Goal: Task Accomplishment & Management: Use online tool/utility

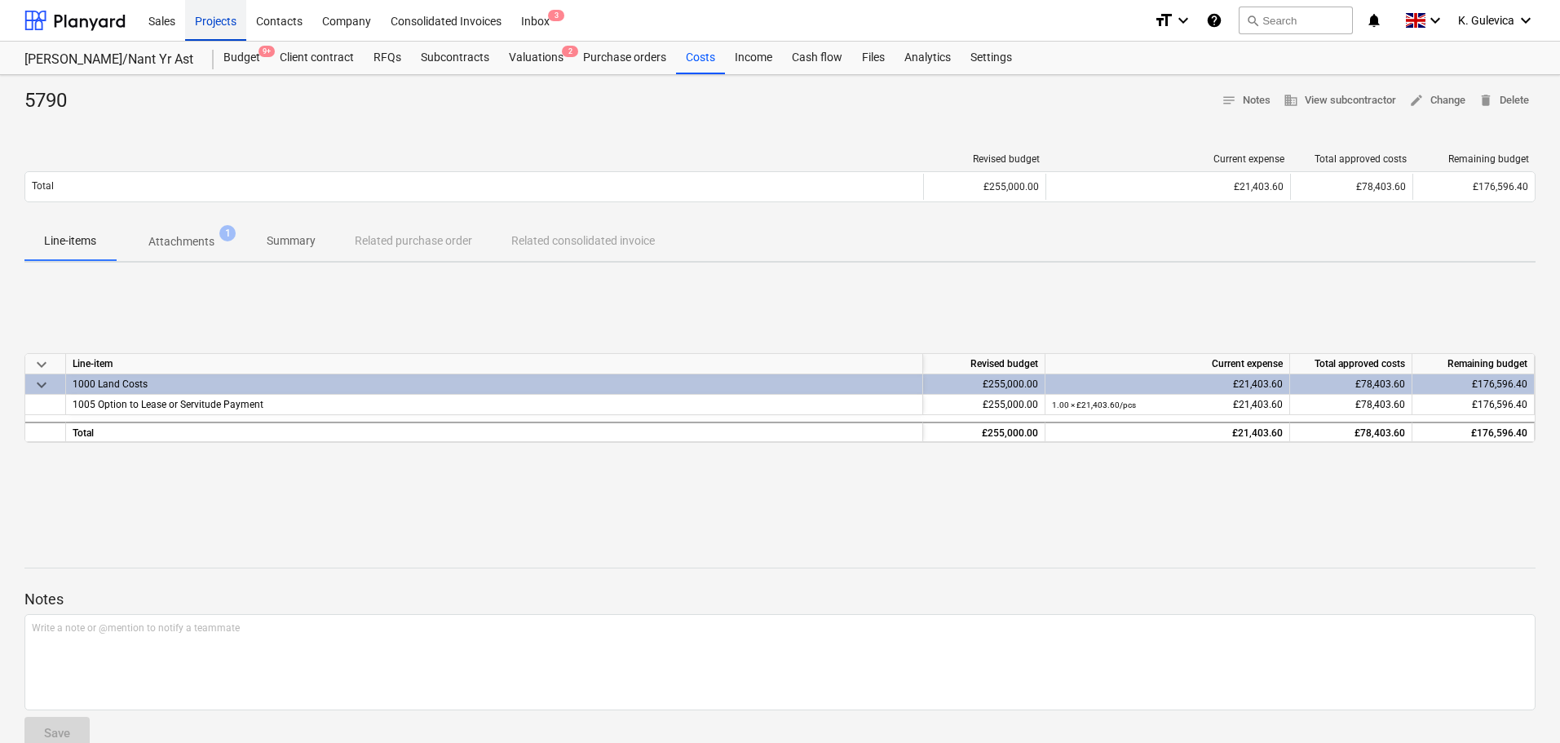
click at [206, 17] on div "Projects" at bounding box center [215, 20] width 61 height 42
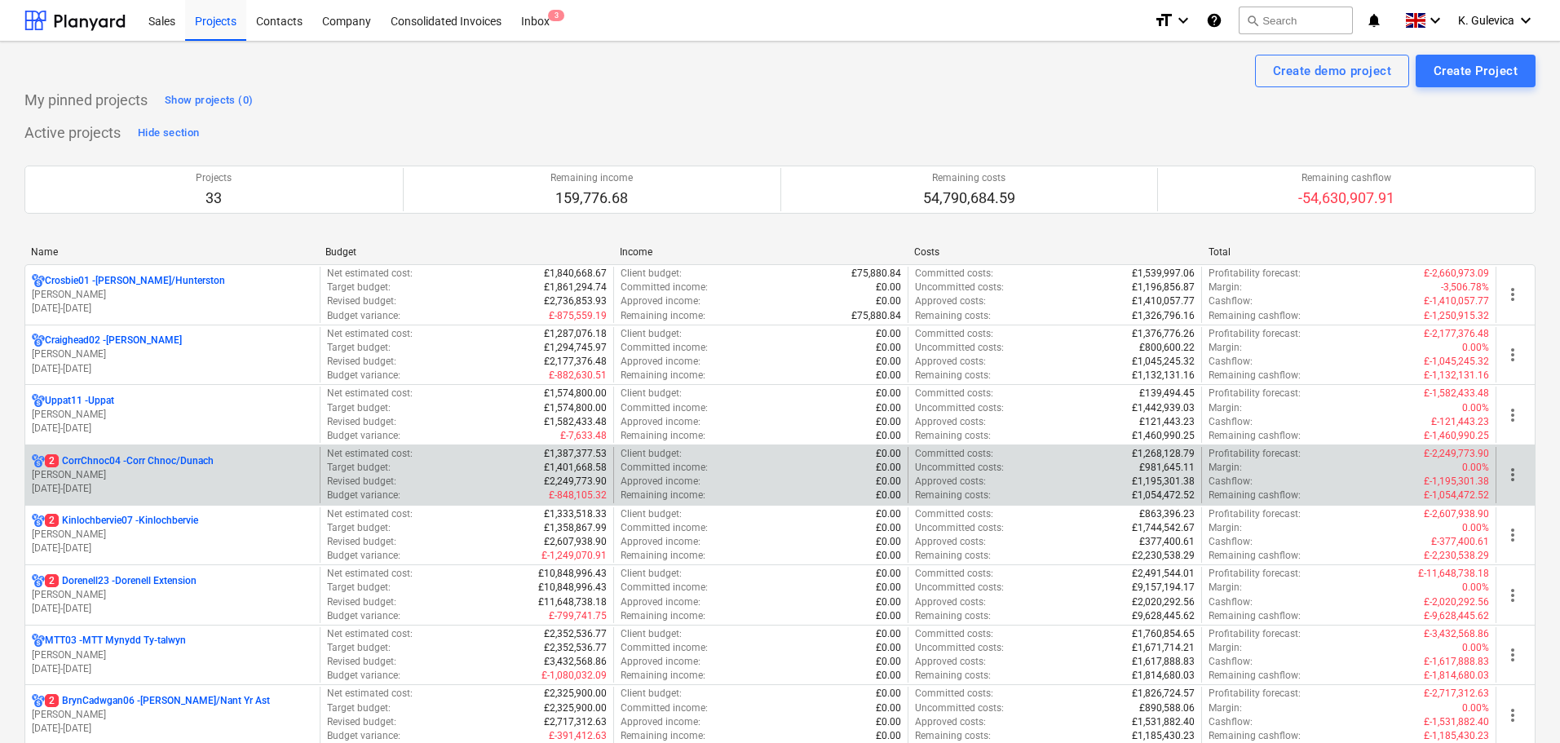
click at [147, 465] on p "2 CorrChnoc04 - Corr Chnoc/Dunach" at bounding box center [129, 461] width 169 height 14
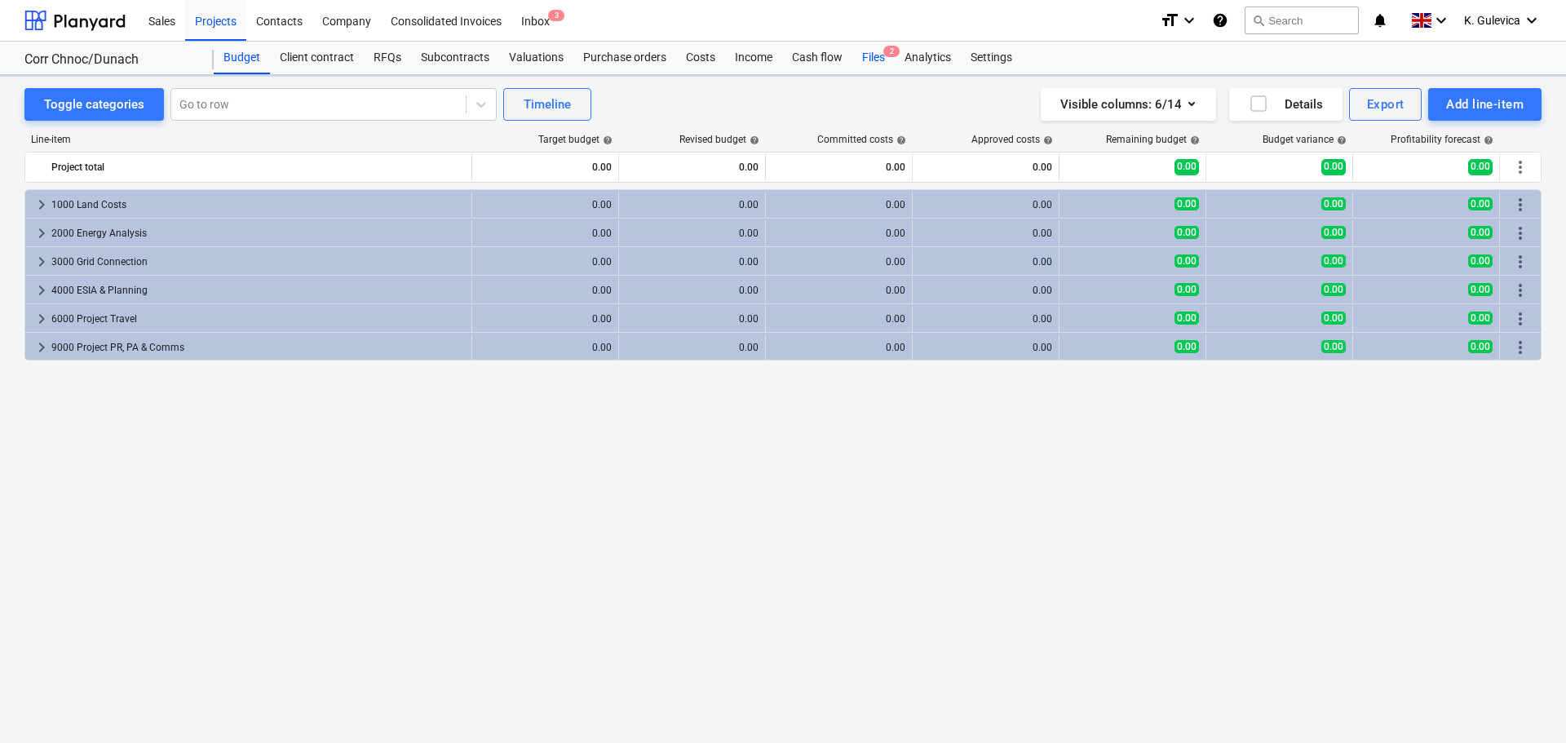
click at [803, 57] on div "Cash flow" at bounding box center [817, 58] width 70 height 33
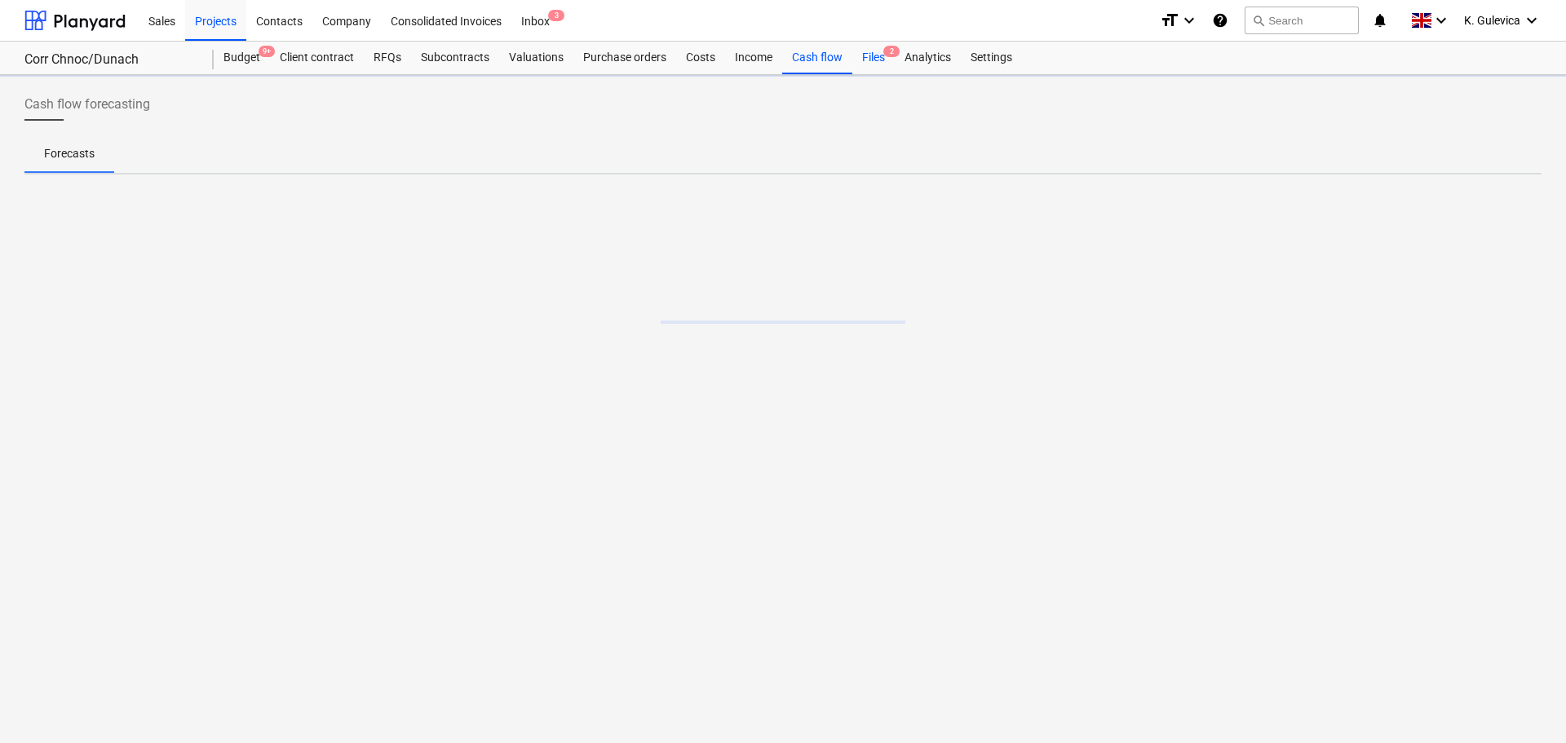
click at [877, 56] on div "Files 2" at bounding box center [873, 58] width 42 height 33
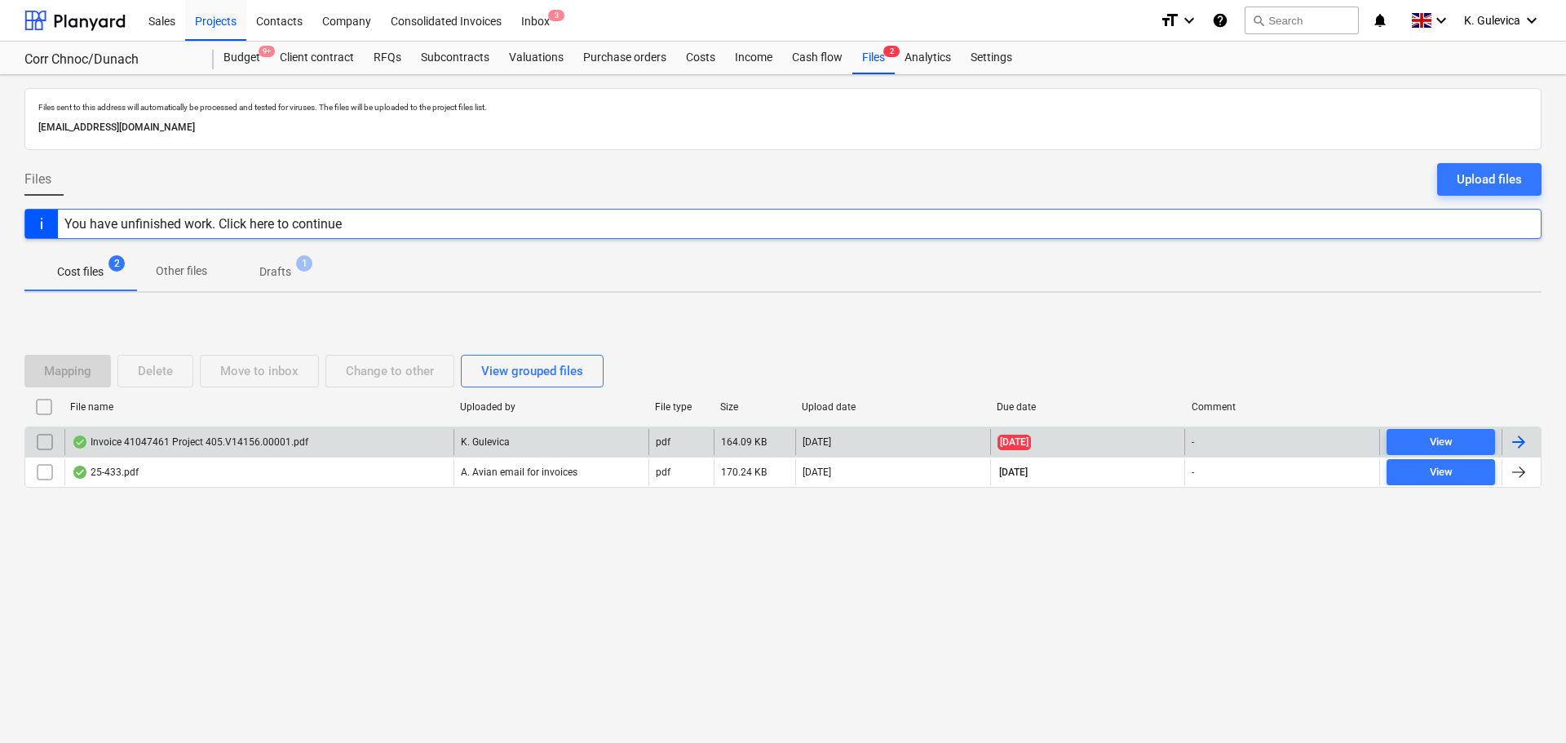
click at [347, 440] on div "Invoice 41047461 Project 405.V14156.00001.pdf" at bounding box center [258, 442] width 389 height 26
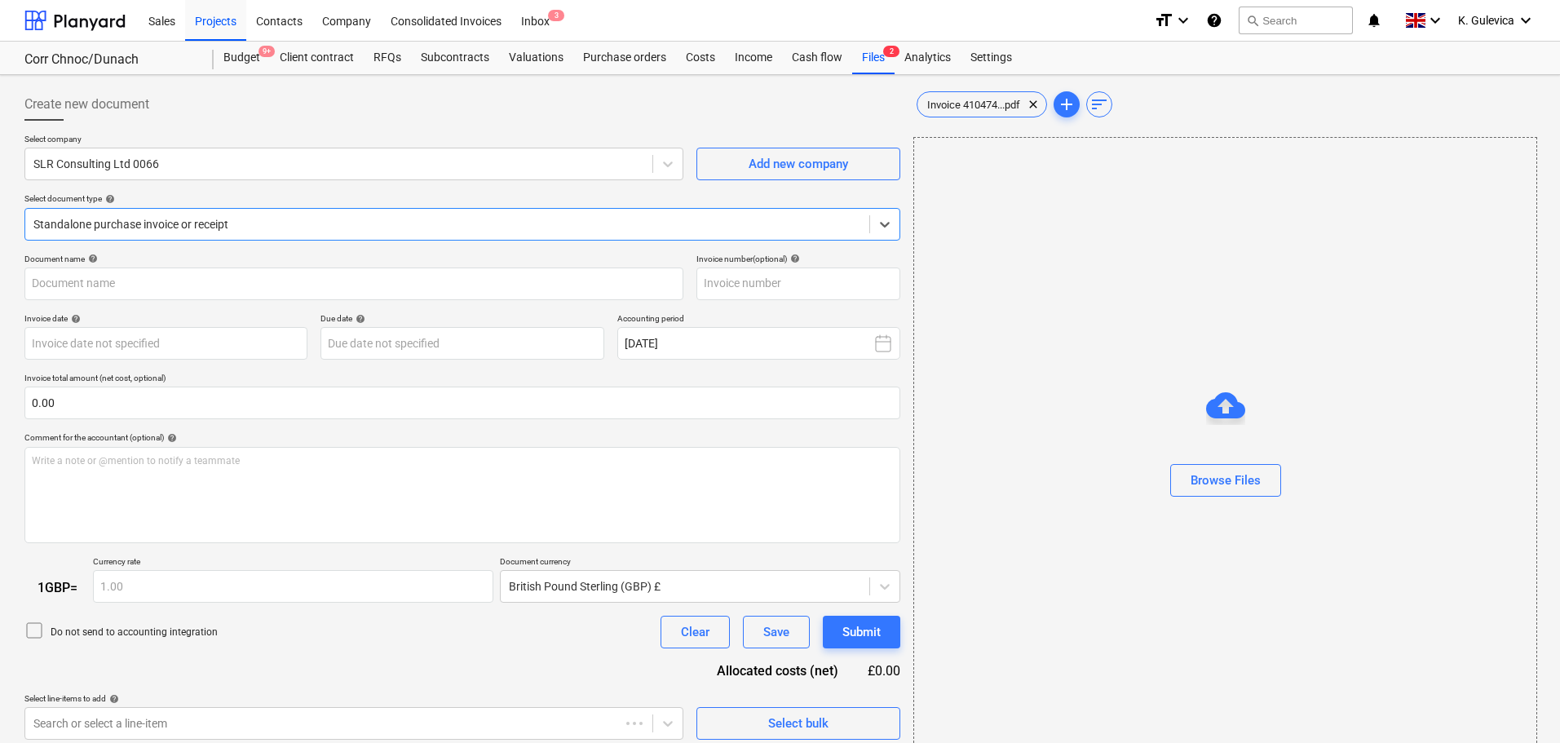
type input "41047461"
type input "[DATE]"
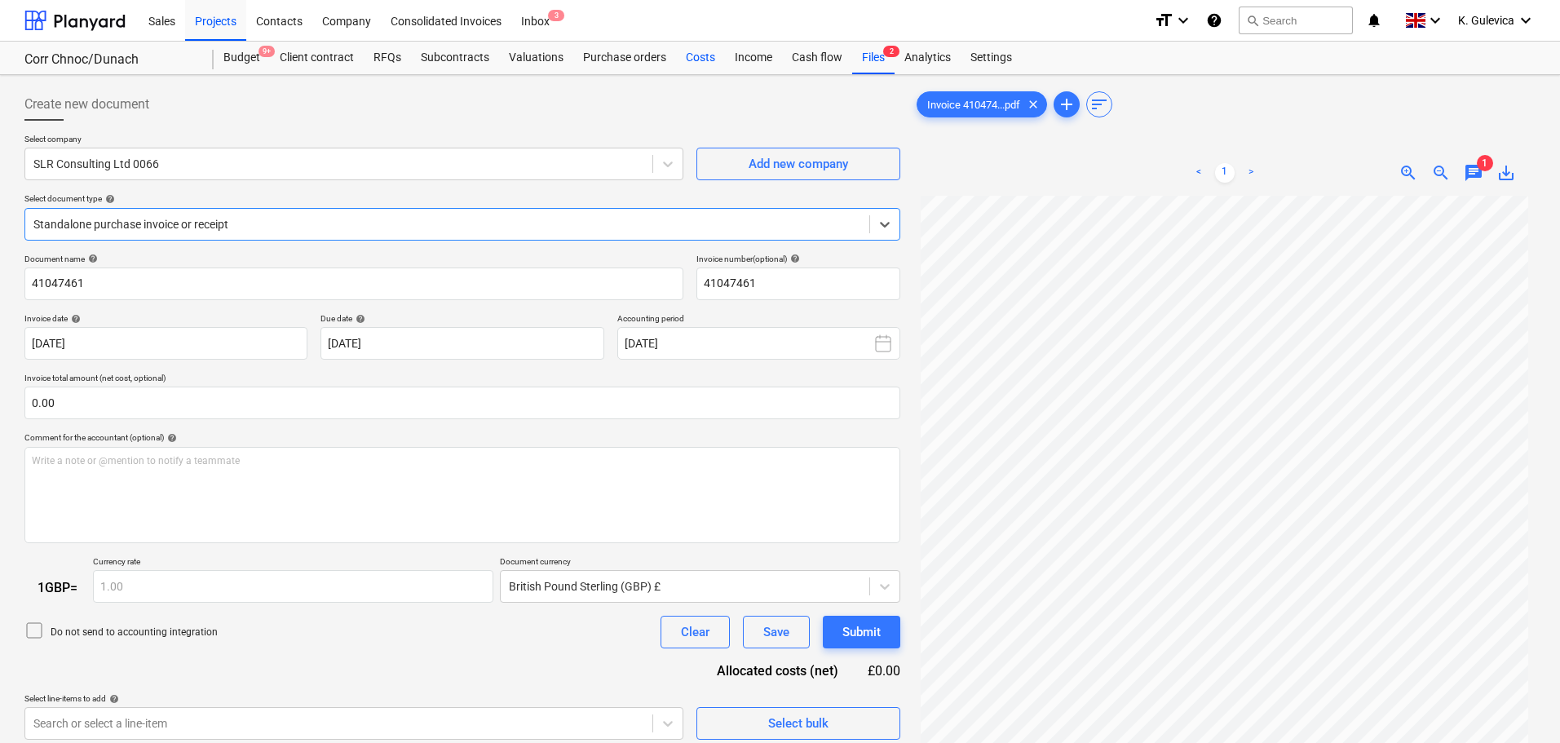
click at [697, 63] on div "Costs" at bounding box center [700, 58] width 49 height 33
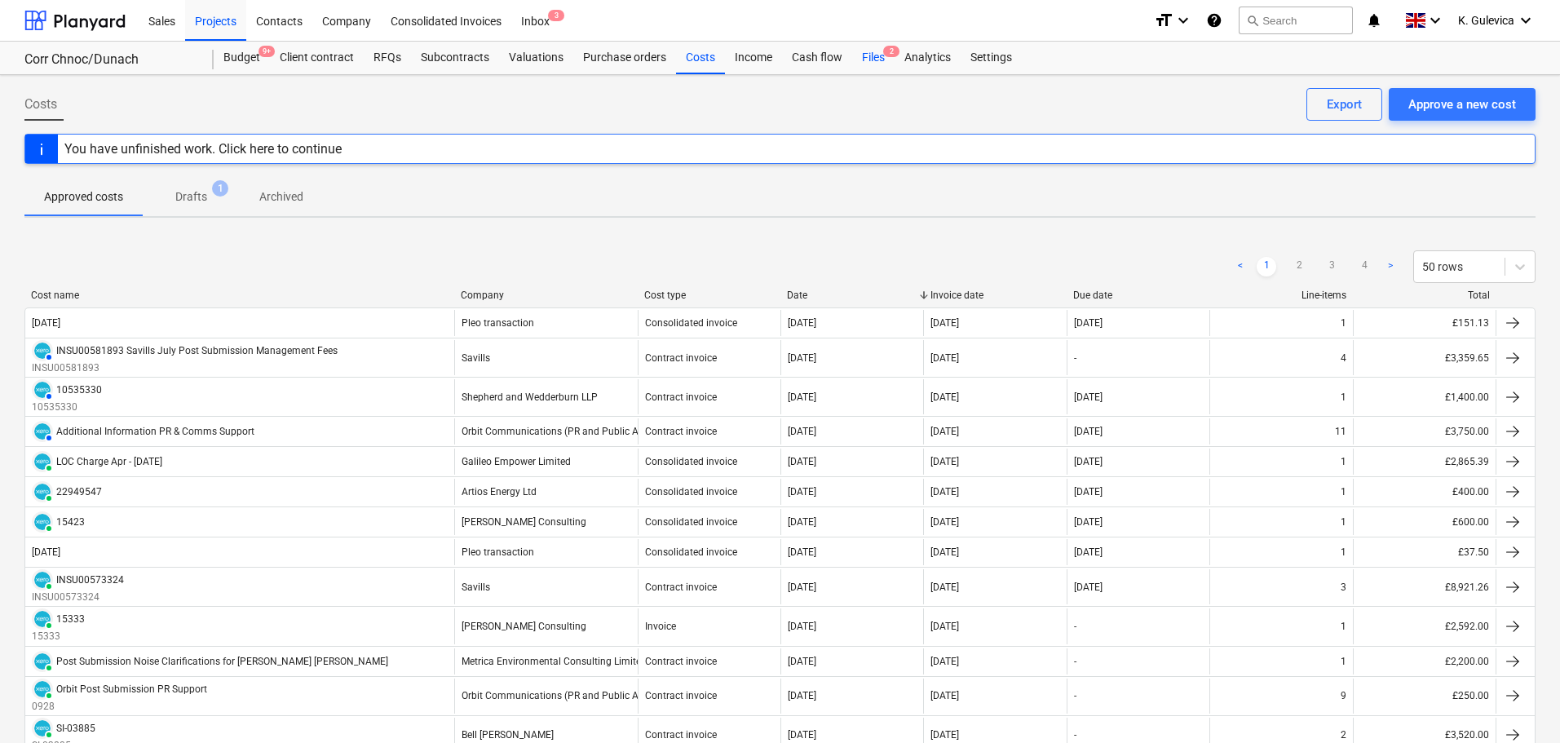
click at [872, 63] on div "Files 2" at bounding box center [873, 58] width 42 height 33
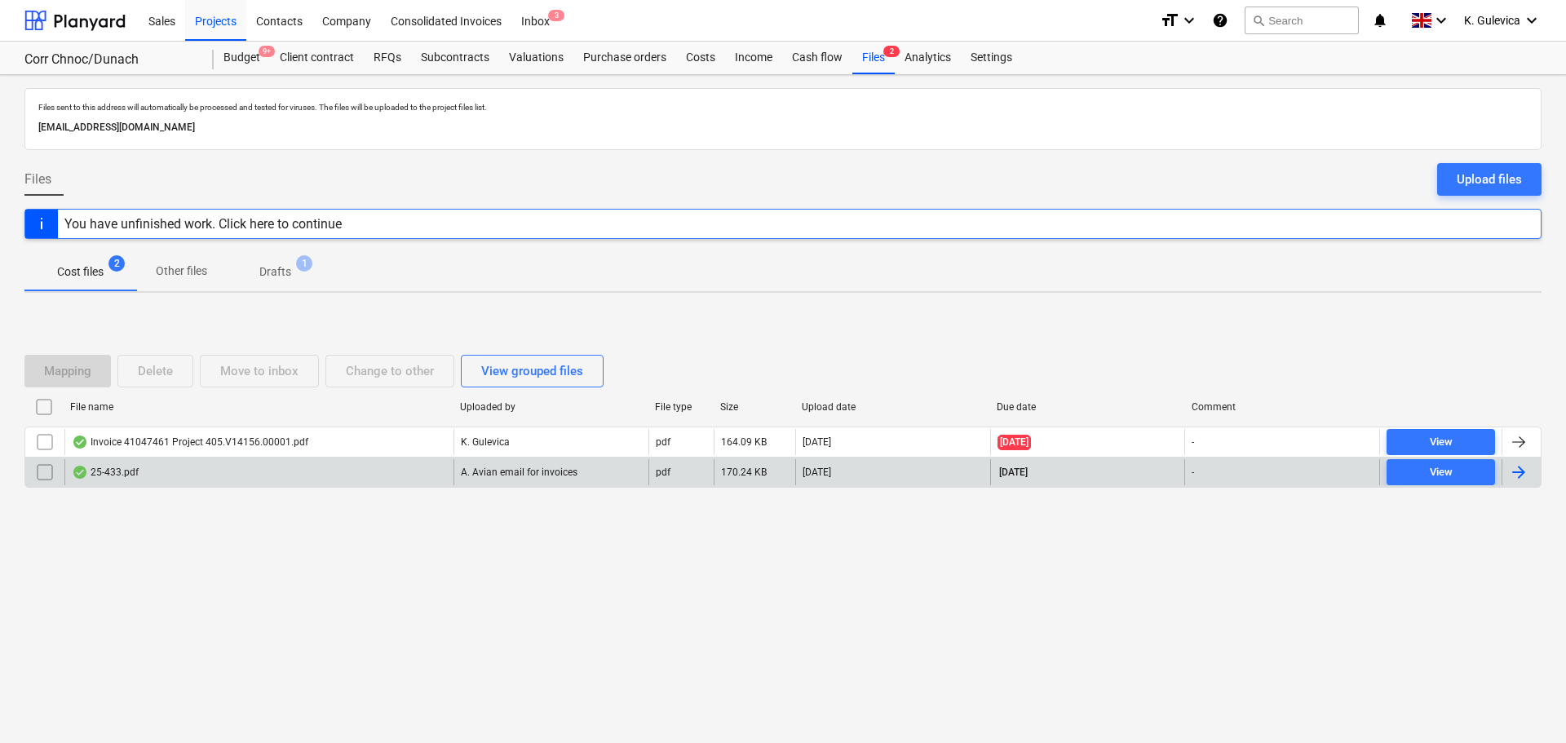
click at [307, 473] on div "25-433.pdf" at bounding box center [258, 472] width 389 height 26
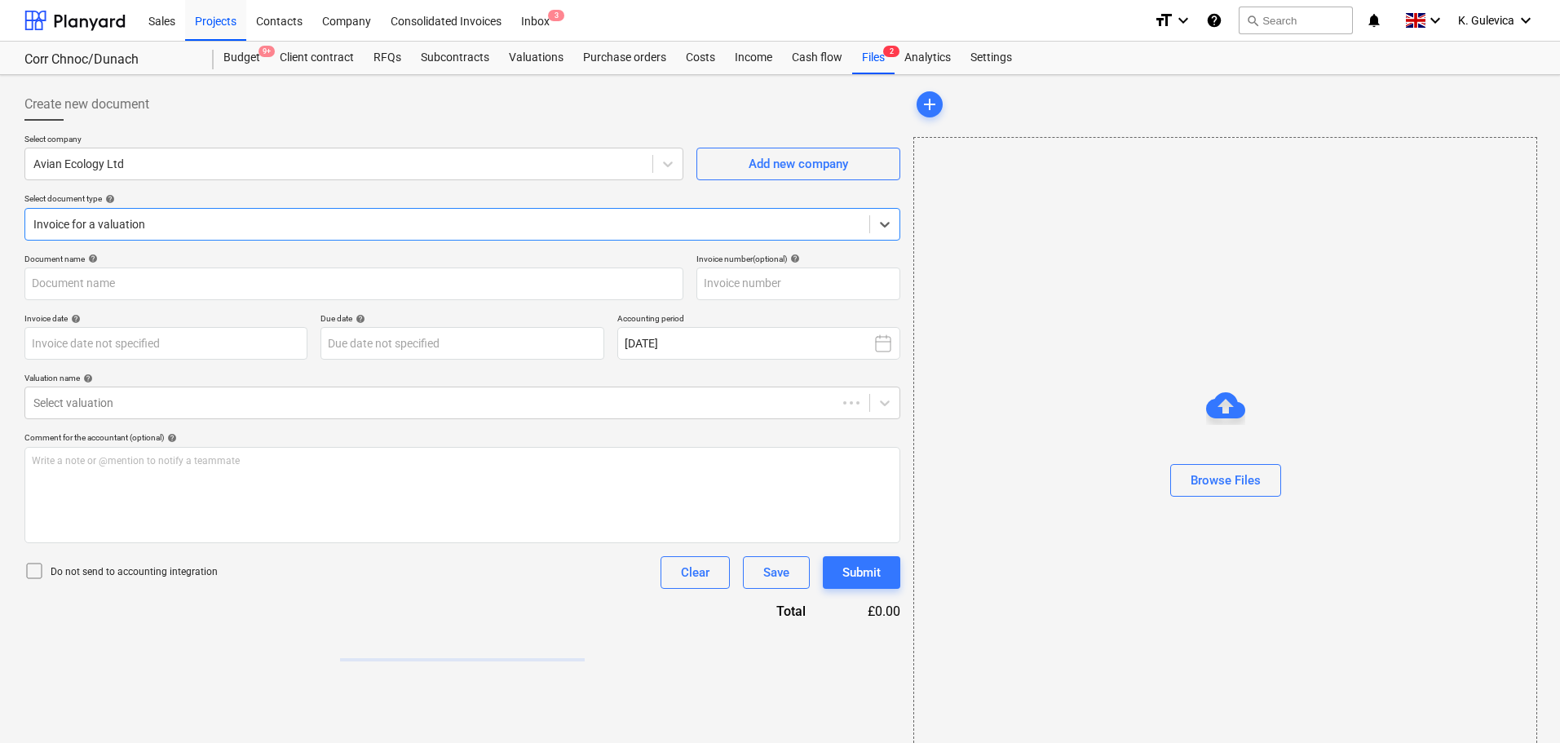
type input "25-433"
type input "[DATE]"
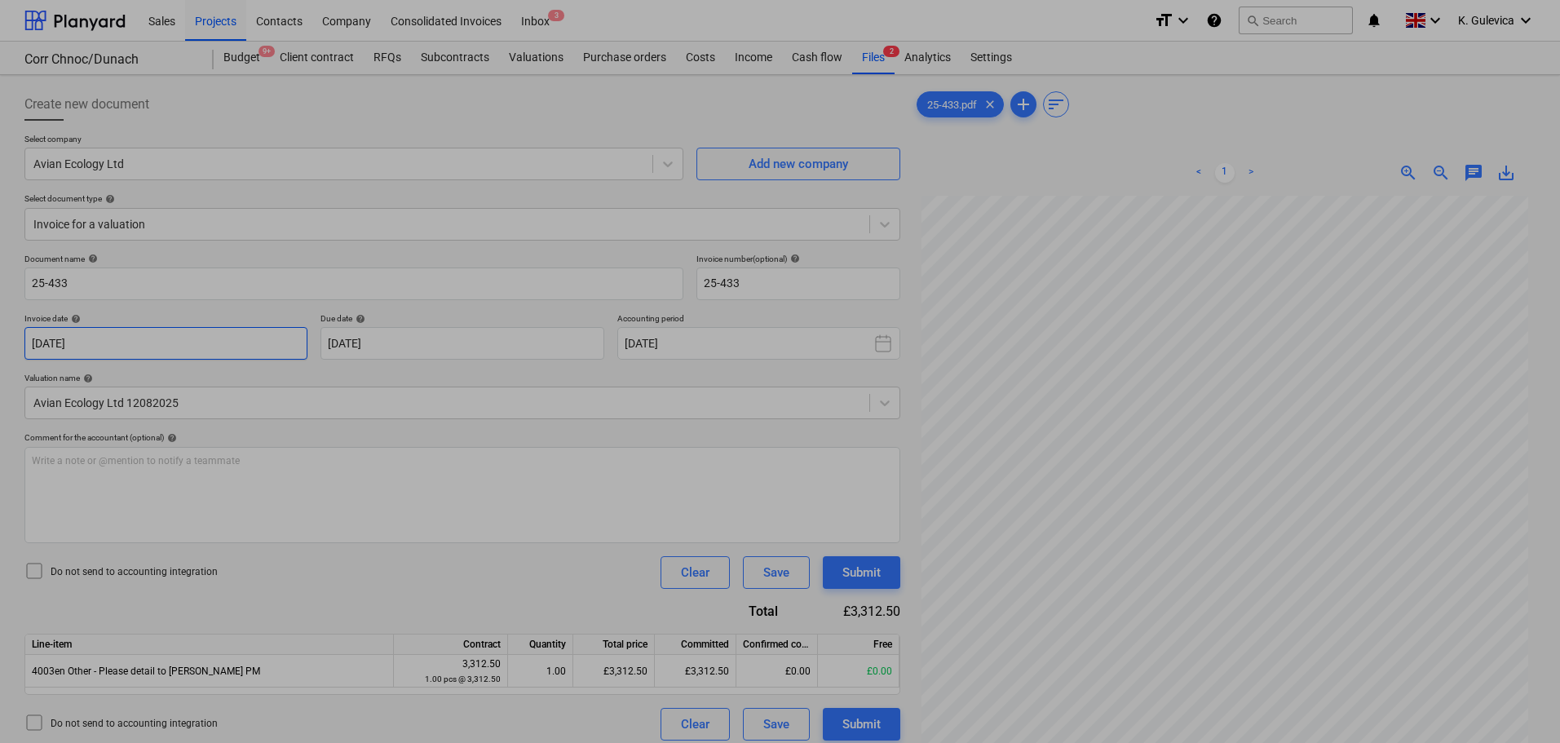
click at [110, 339] on body "Sales Projects Contacts Company Consolidated Invoices Inbox 3 format_size keybo…" at bounding box center [780, 371] width 1560 height 743
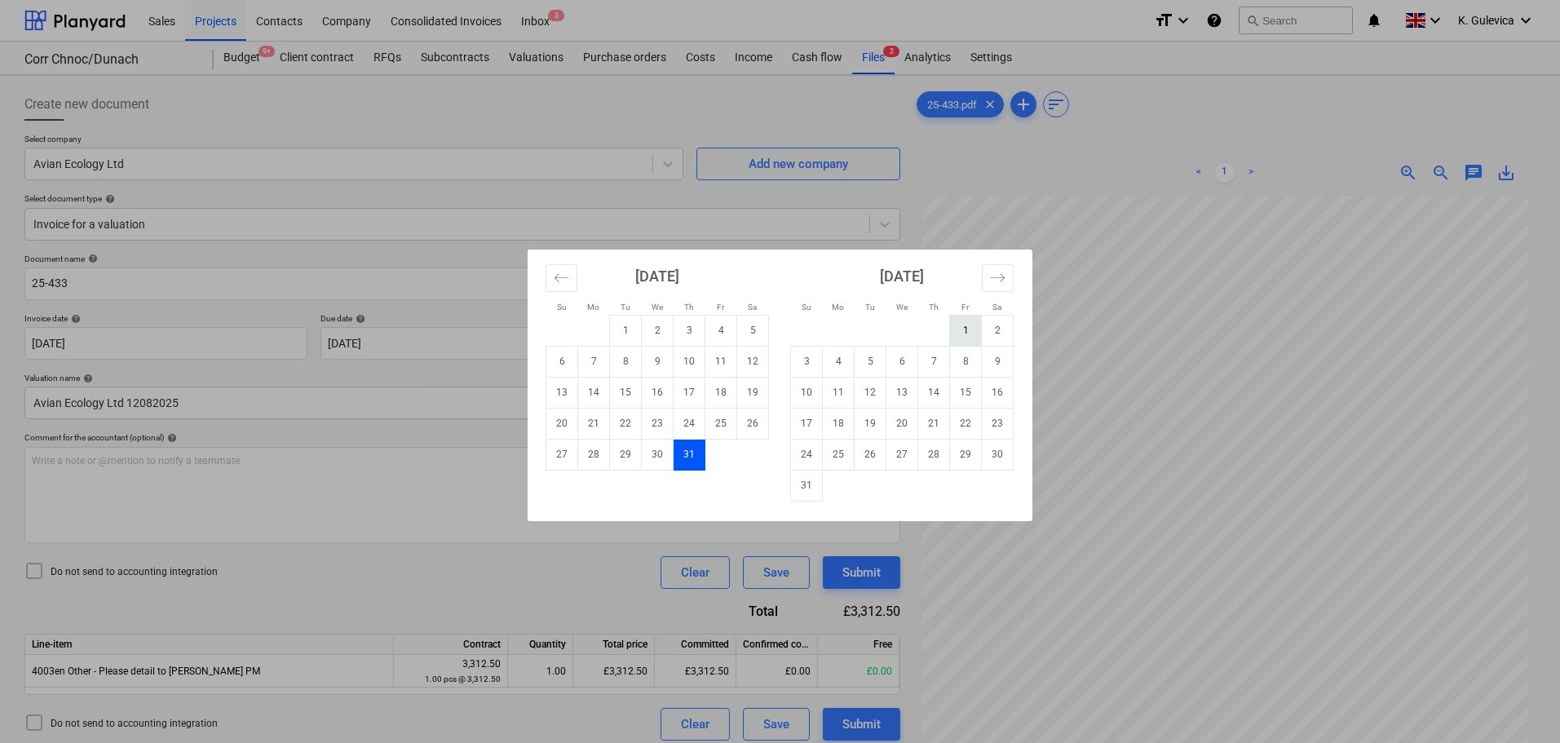
click at [964, 332] on td "1" at bounding box center [966, 330] width 32 height 31
type input "[DATE]"
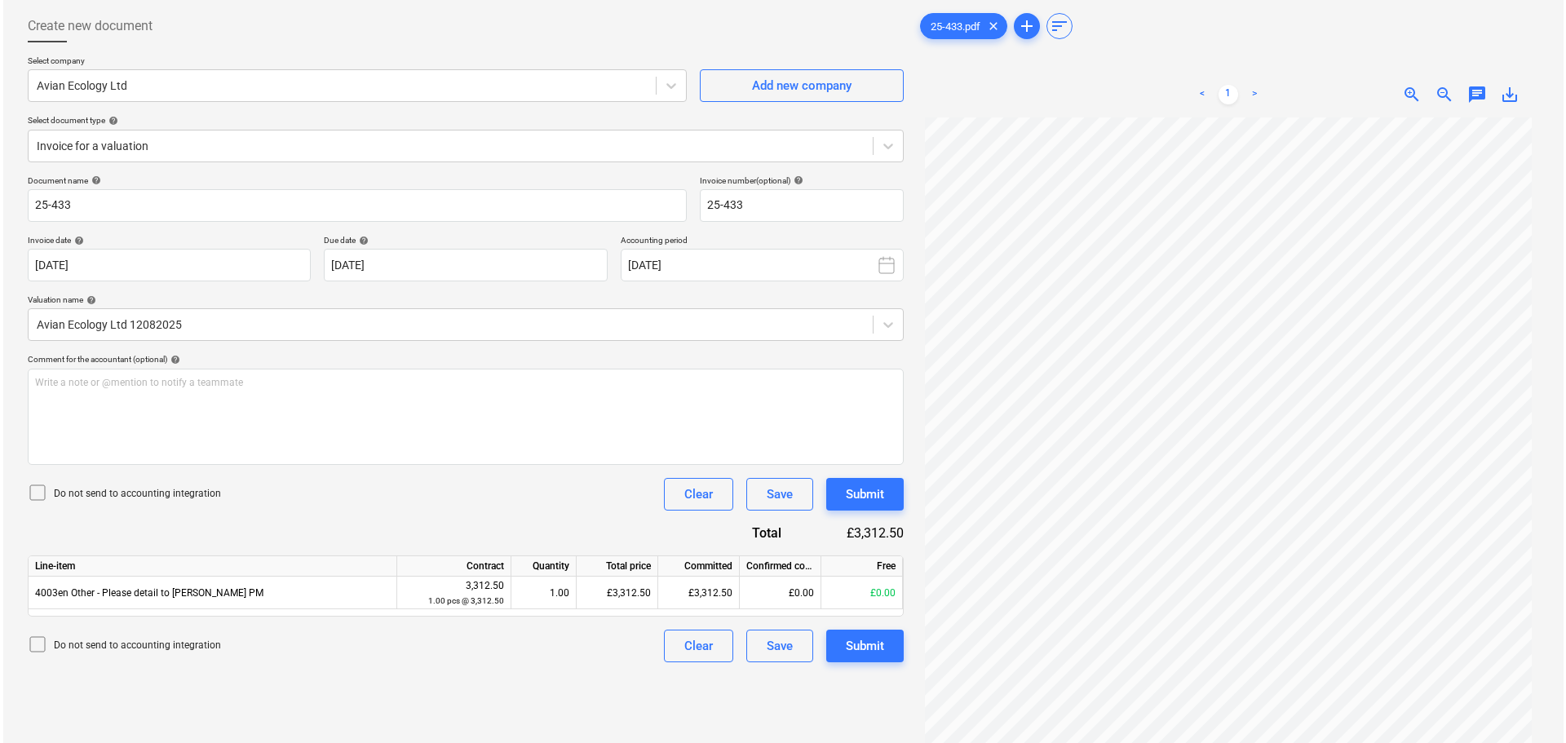
scroll to position [163, 0]
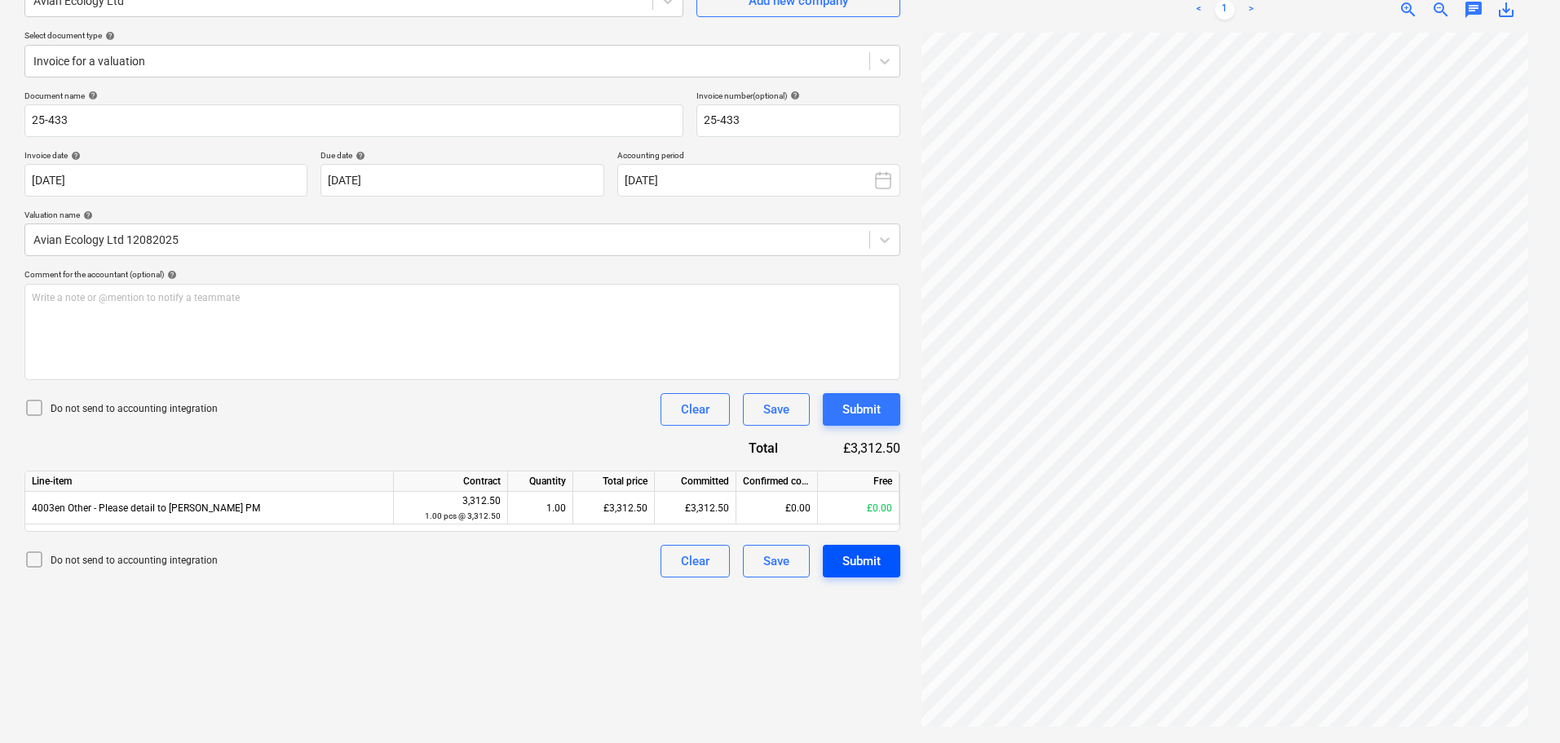
click at [863, 562] on div "Submit" at bounding box center [861, 560] width 38 height 21
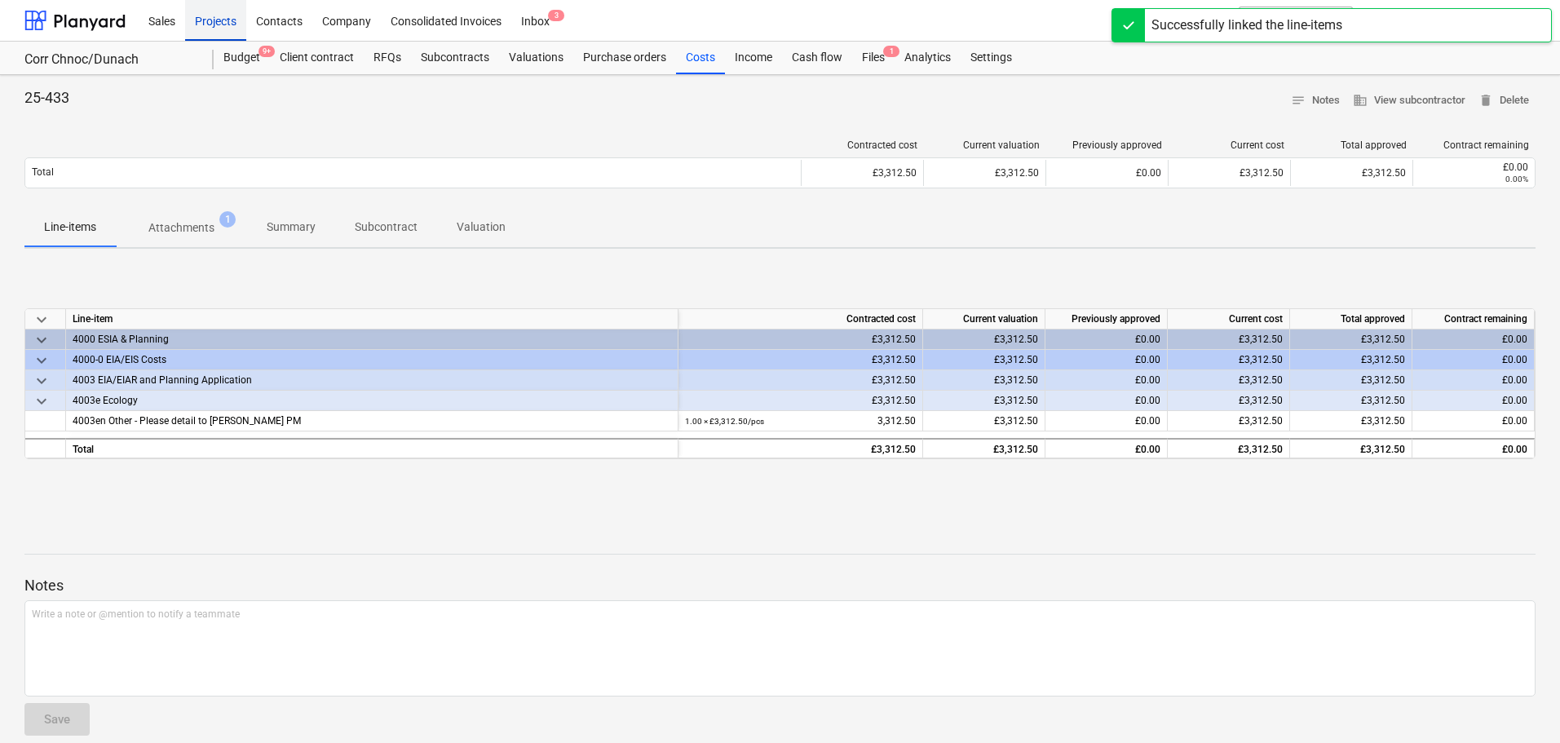
click at [219, 18] on div "Projects" at bounding box center [215, 20] width 61 height 42
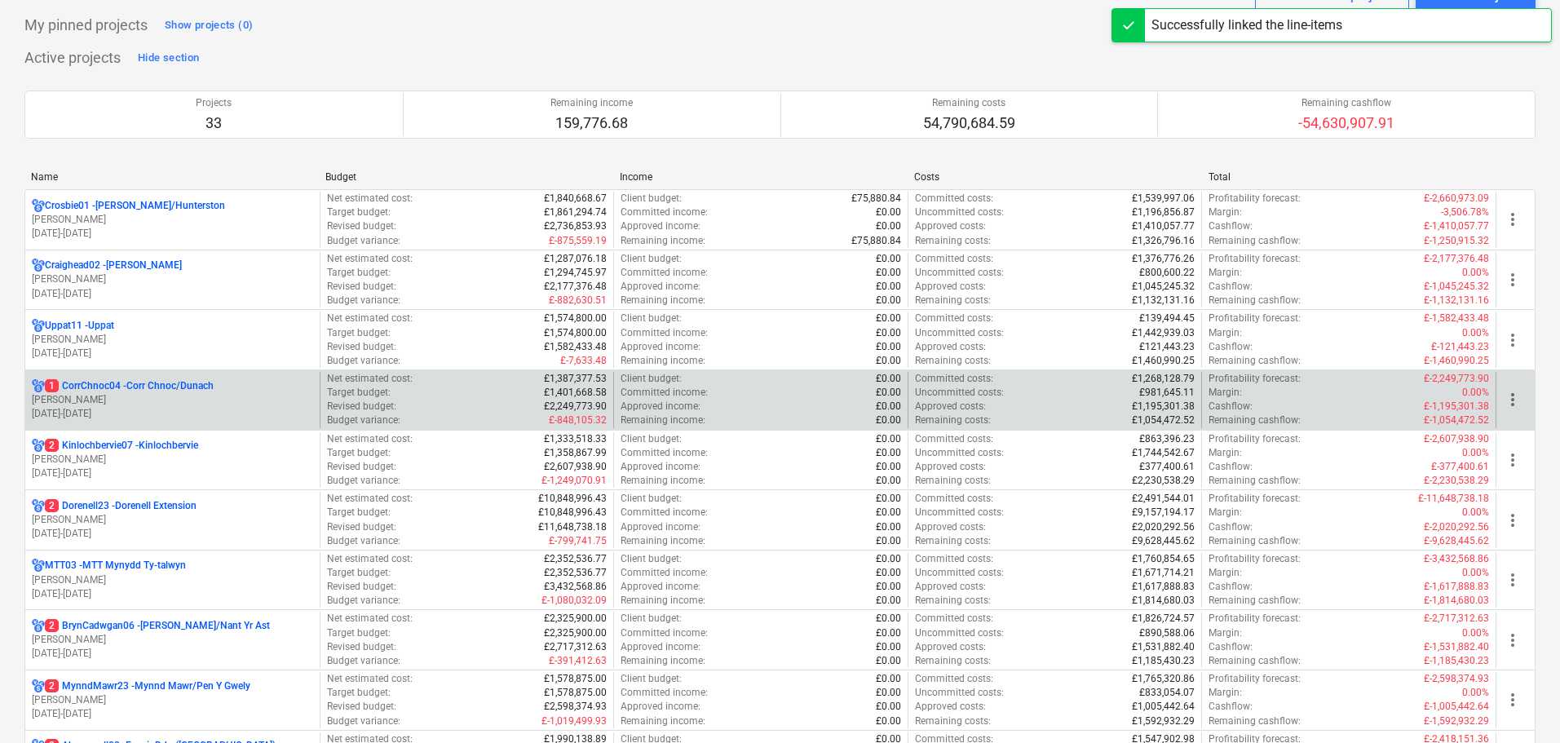
scroll to position [163, 0]
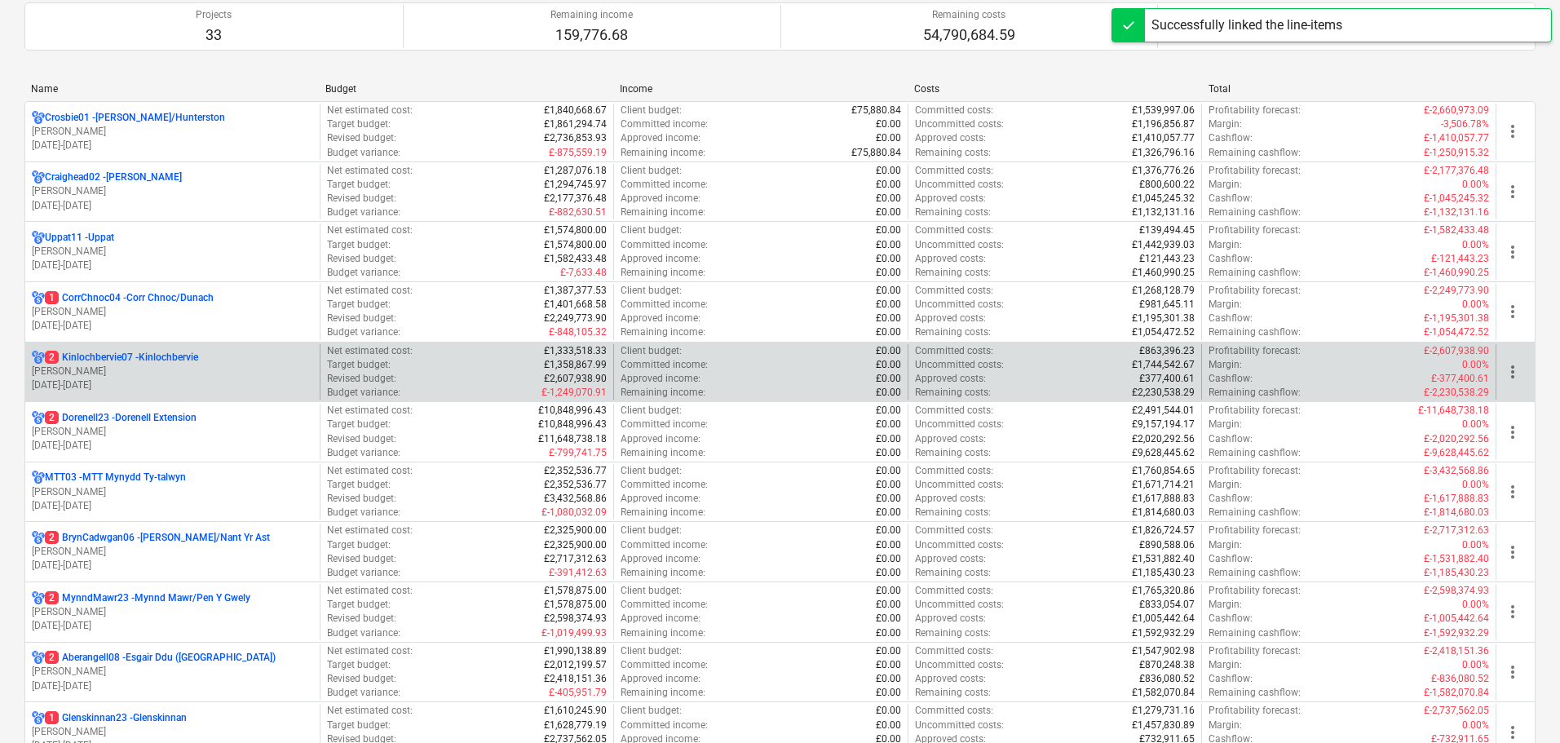
click at [163, 383] on p "[DATE] - [DATE]" at bounding box center [172, 385] width 281 height 14
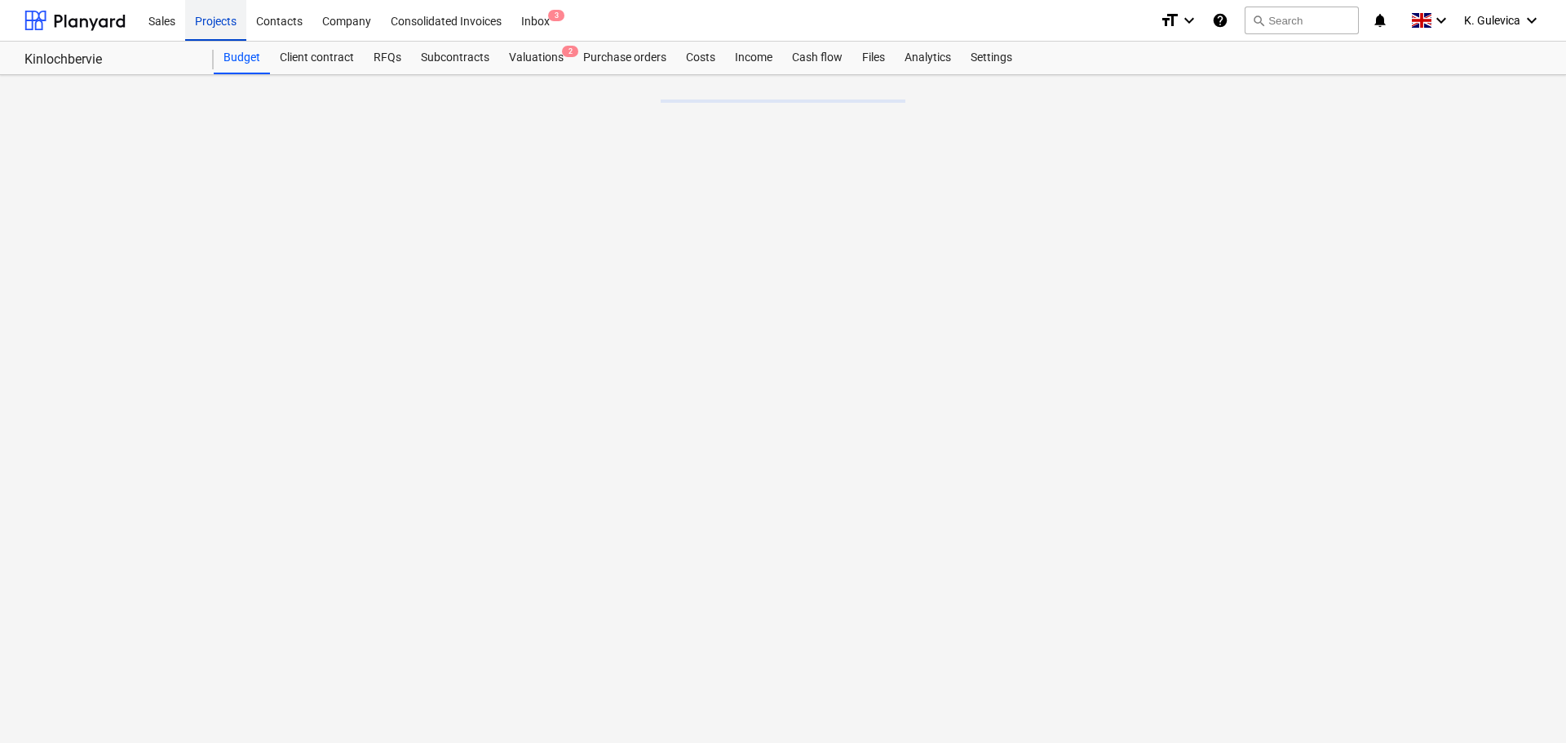
click at [202, 16] on div "Projects" at bounding box center [215, 20] width 61 height 42
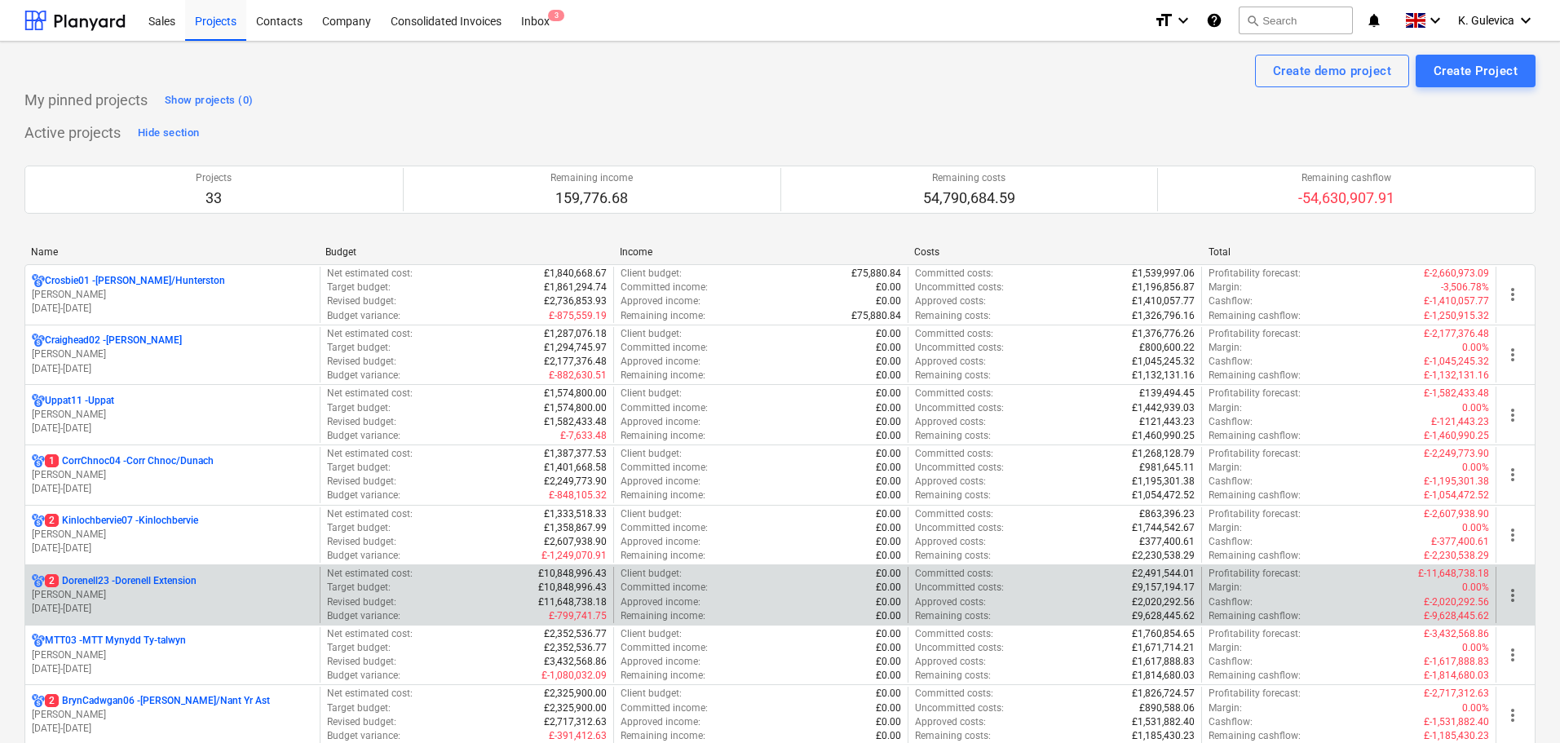
click at [86, 601] on p "[PERSON_NAME]" at bounding box center [172, 595] width 281 height 14
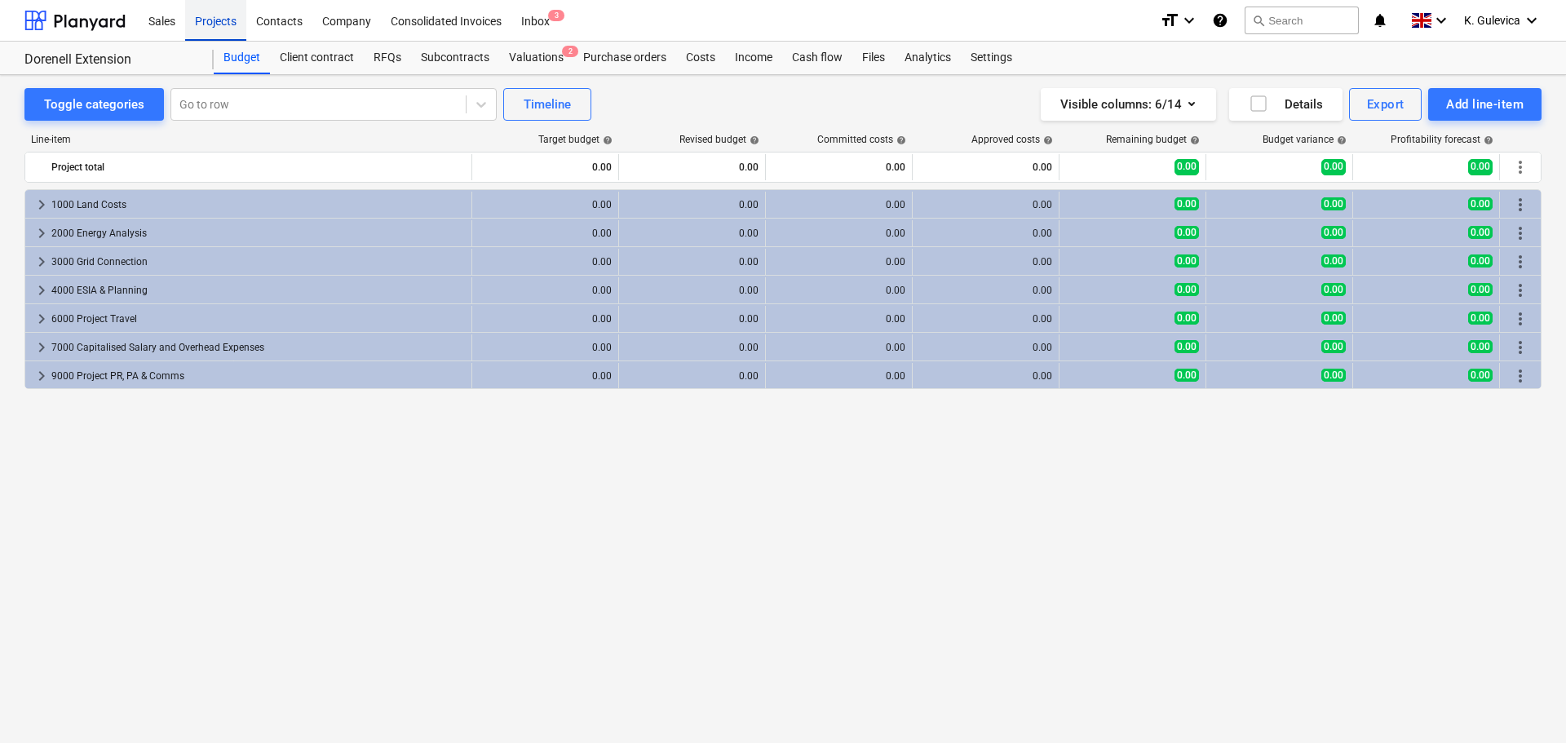
click at [210, 21] on div "Projects" at bounding box center [215, 20] width 61 height 42
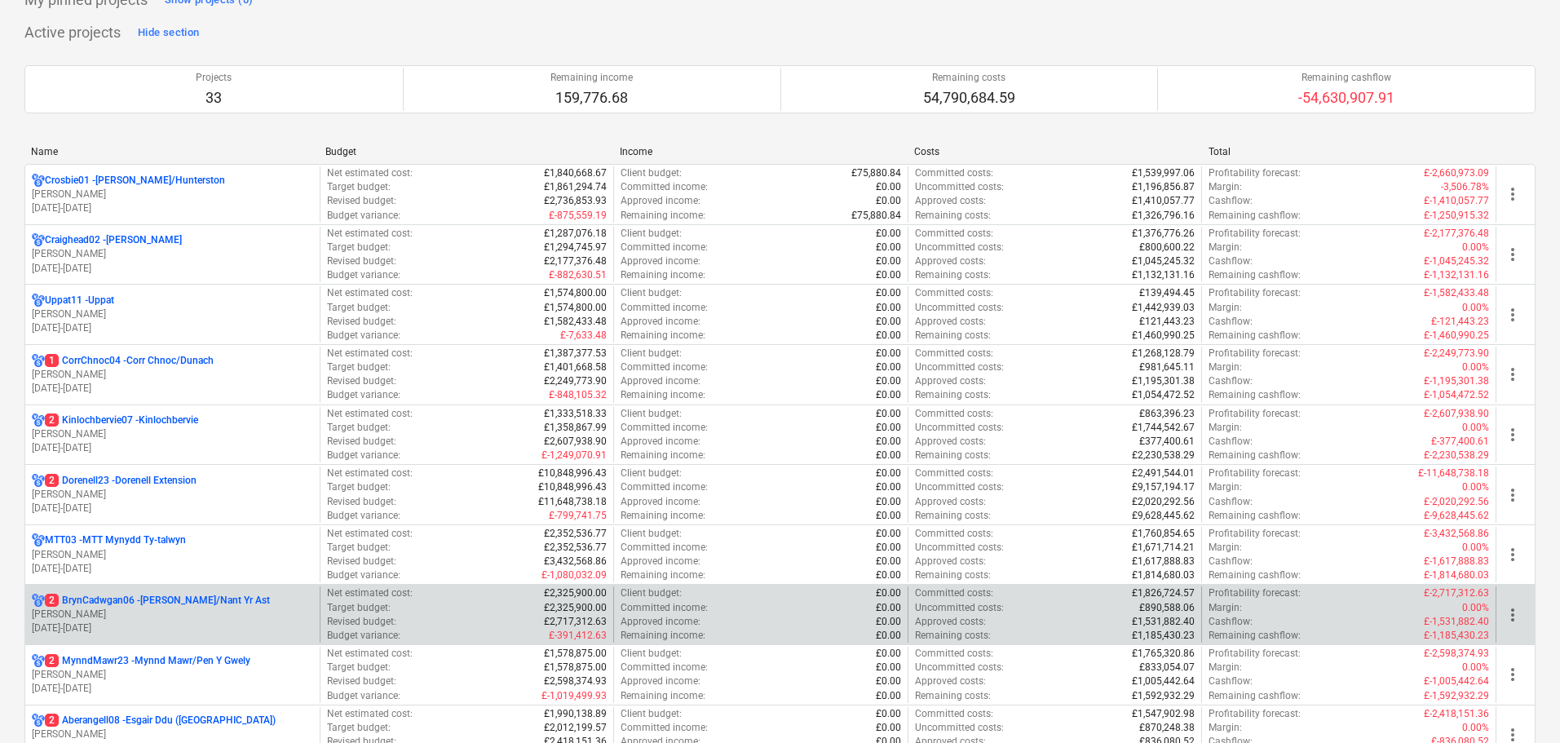
scroll to position [163, 0]
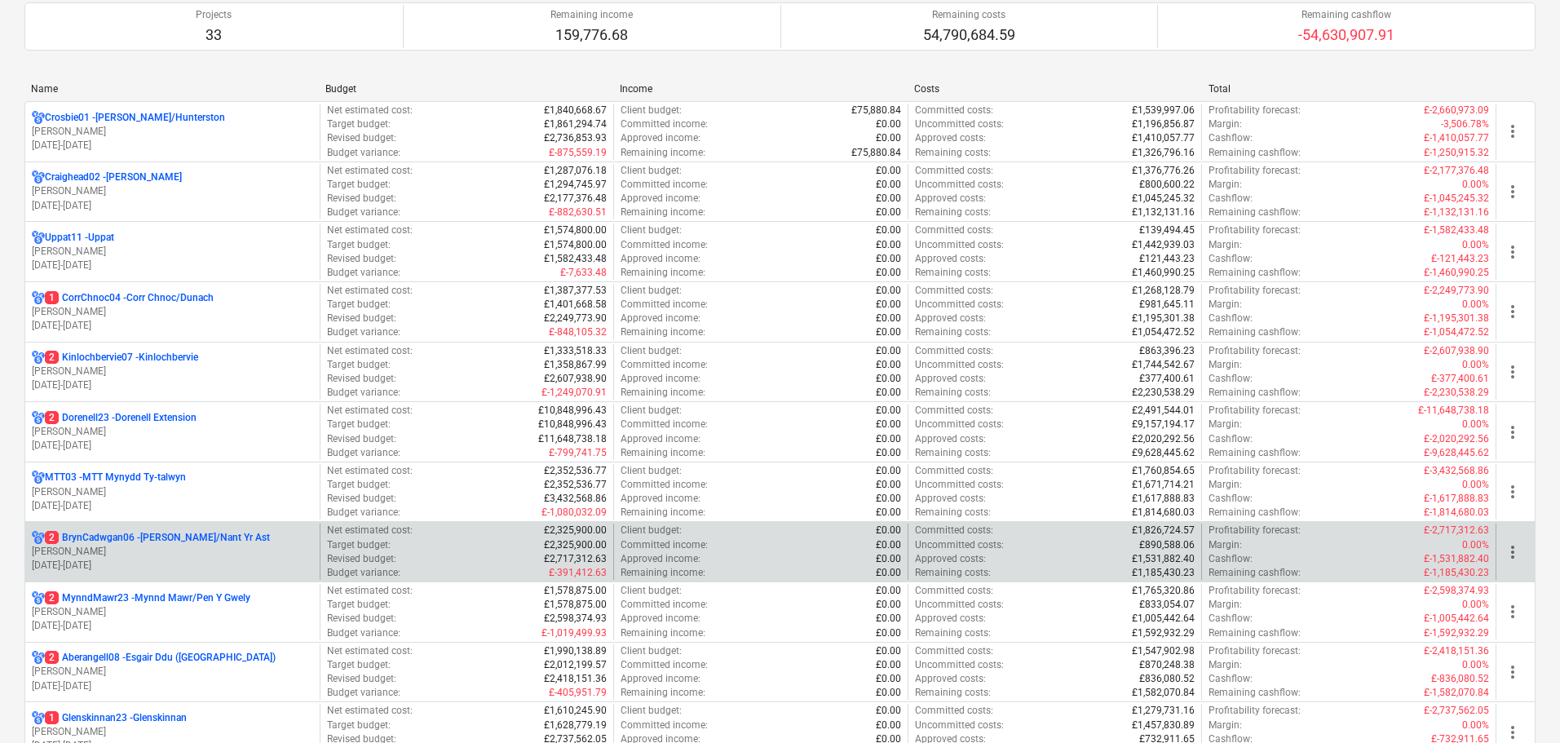
click at [127, 554] on p "[PERSON_NAME]" at bounding box center [172, 552] width 281 height 14
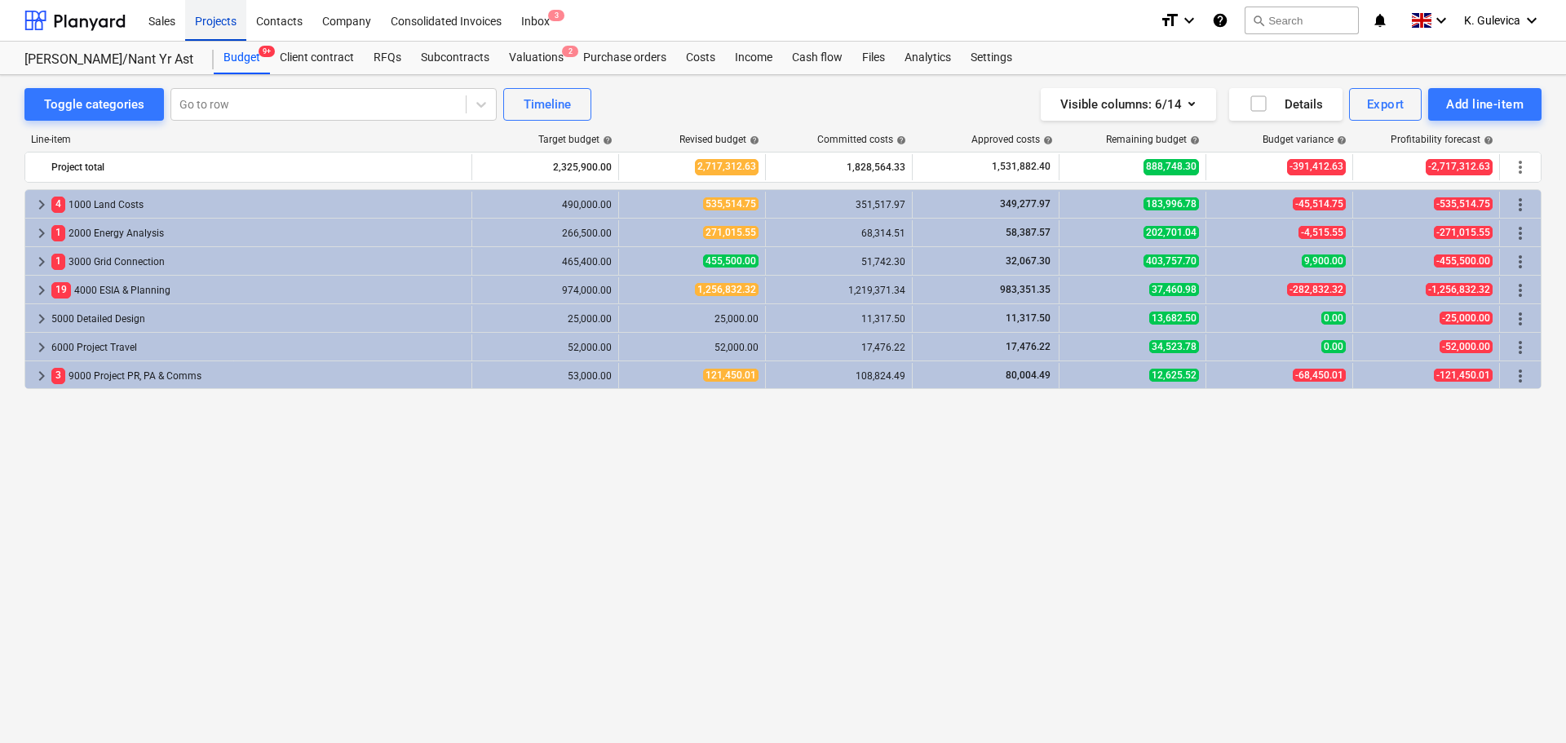
click at [199, 29] on div "Projects" at bounding box center [215, 20] width 61 height 42
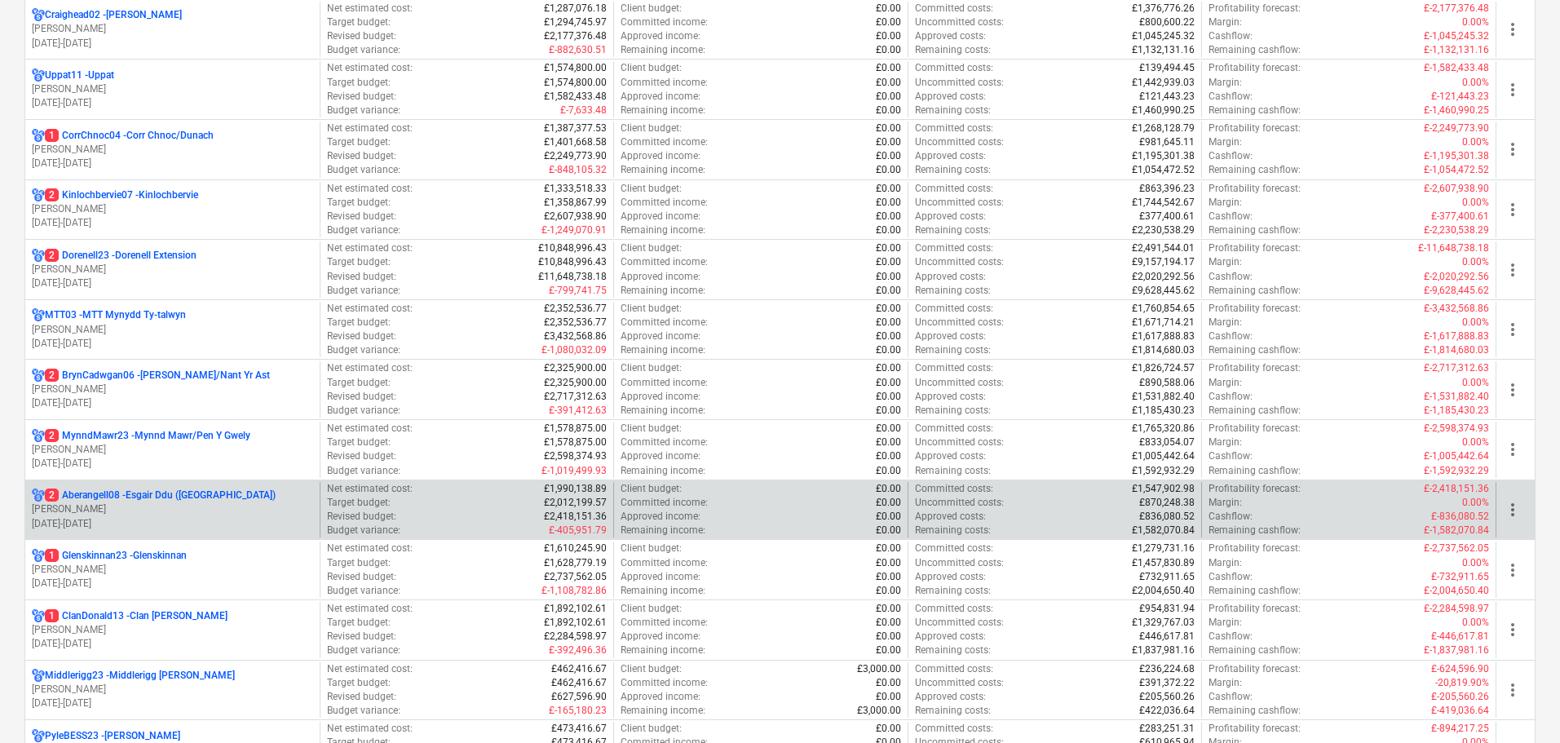
scroll to position [326, 0]
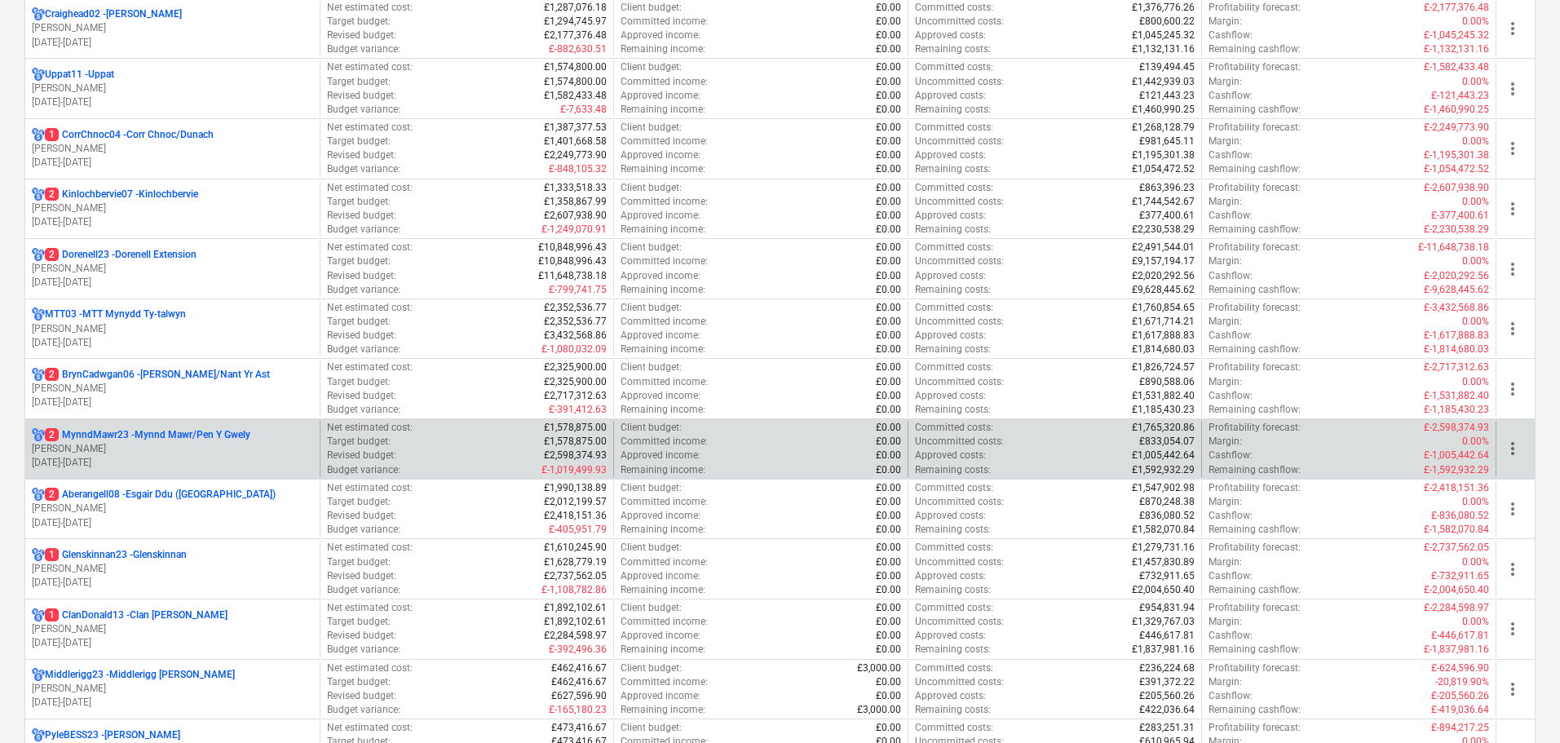
click at [160, 468] on p "[DATE] - [DATE]" at bounding box center [172, 463] width 281 height 14
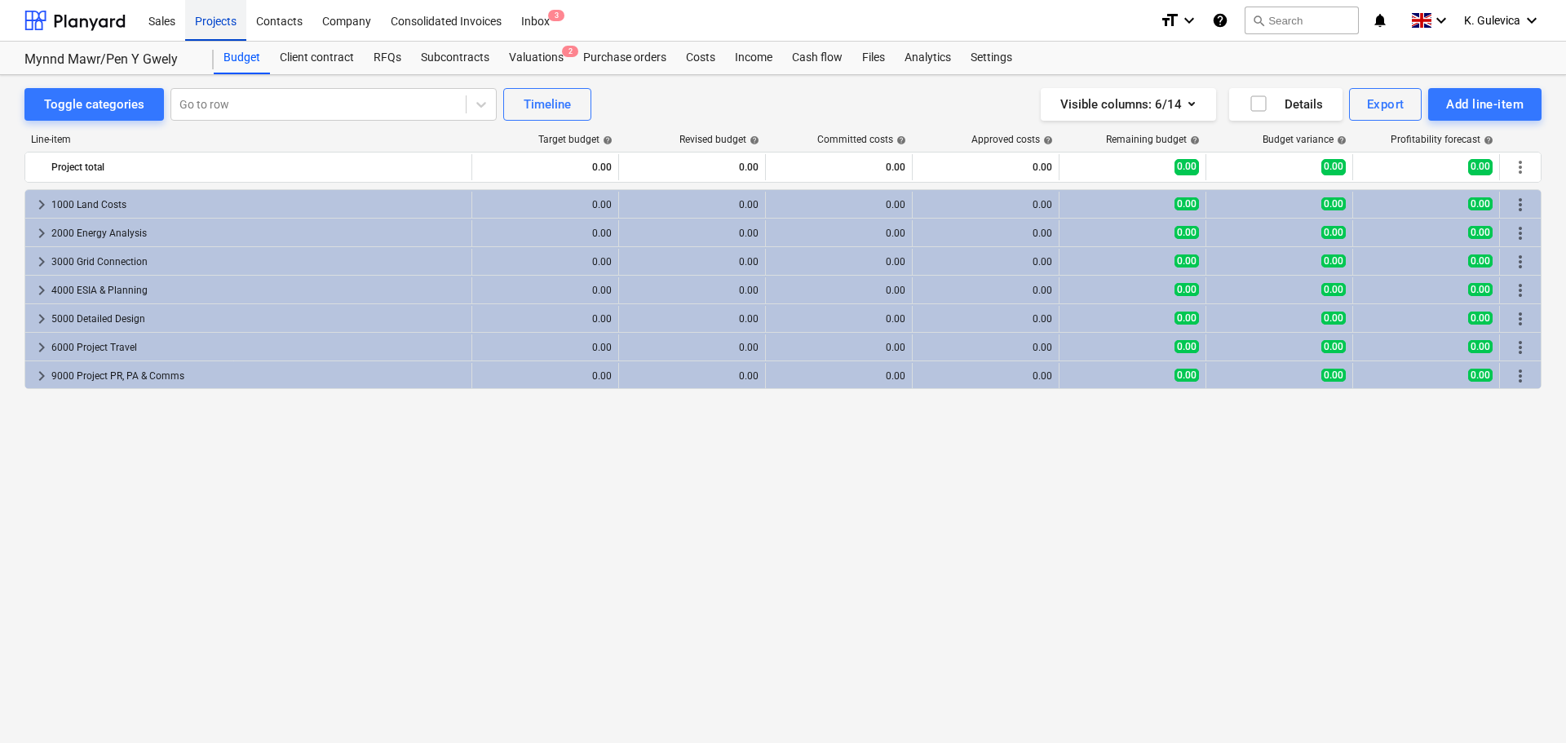
click at [216, 24] on div "Projects" at bounding box center [215, 20] width 61 height 42
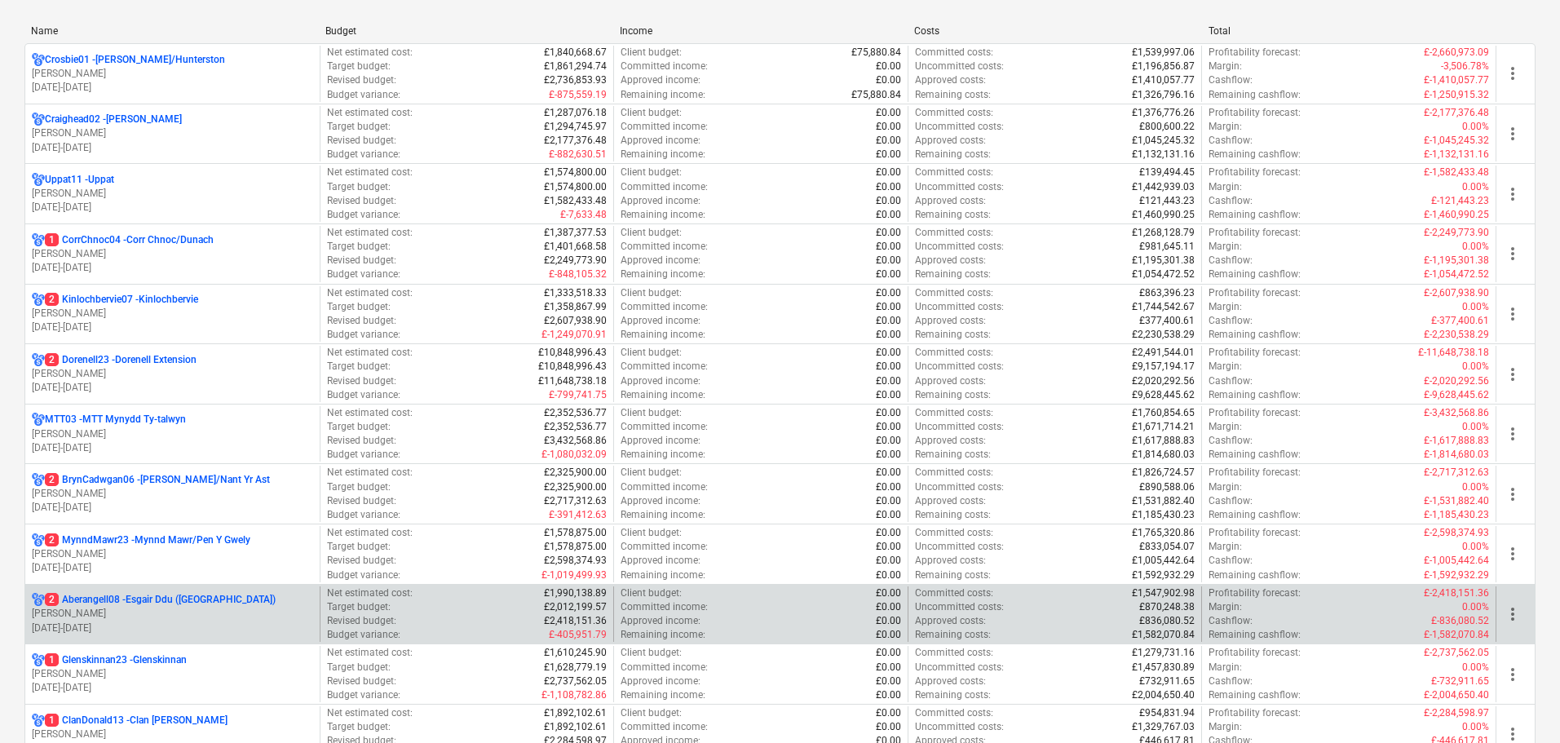
scroll to position [245, 0]
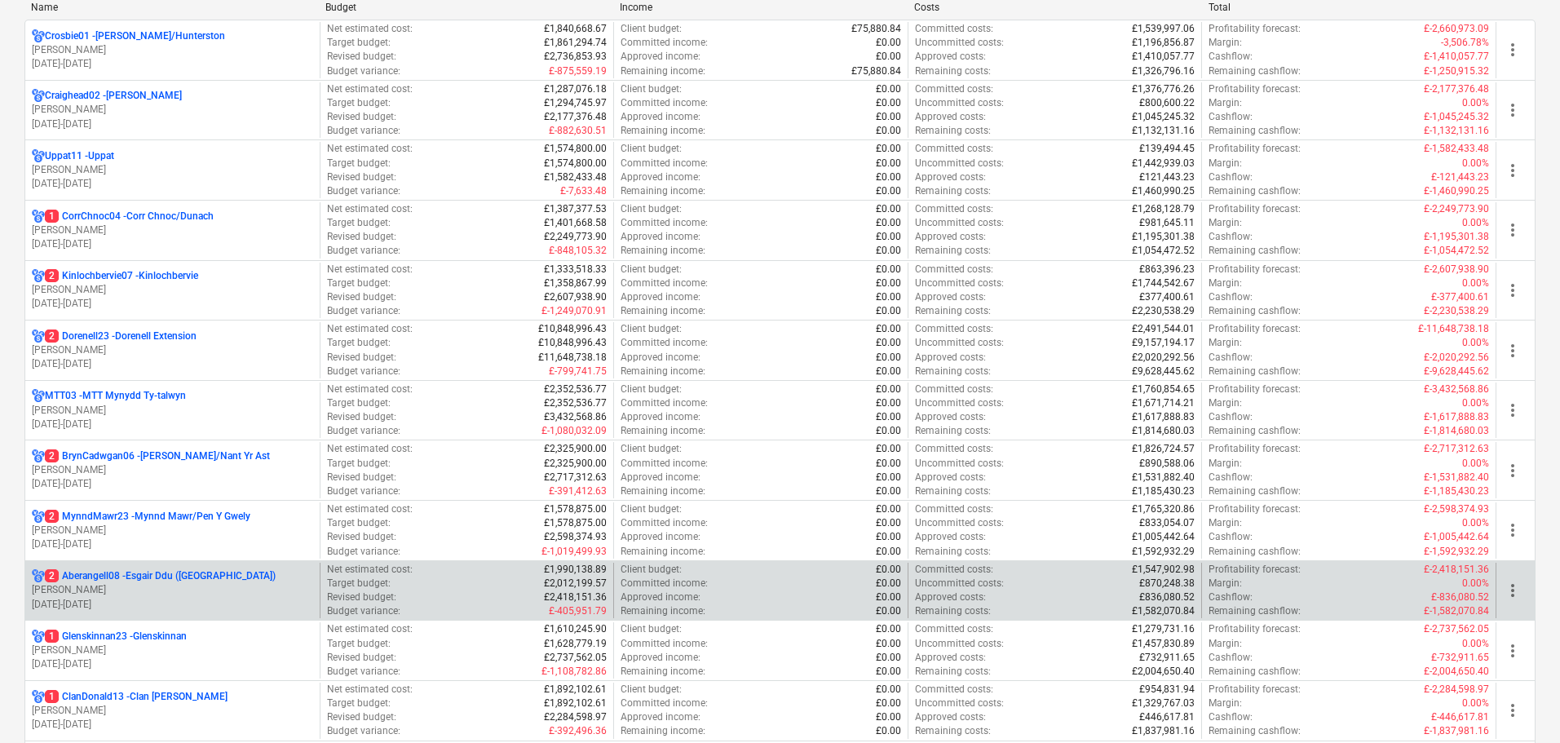
click at [130, 589] on p "[PERSON_NAME]" at bounding box center [172, 590] width 281 height 14
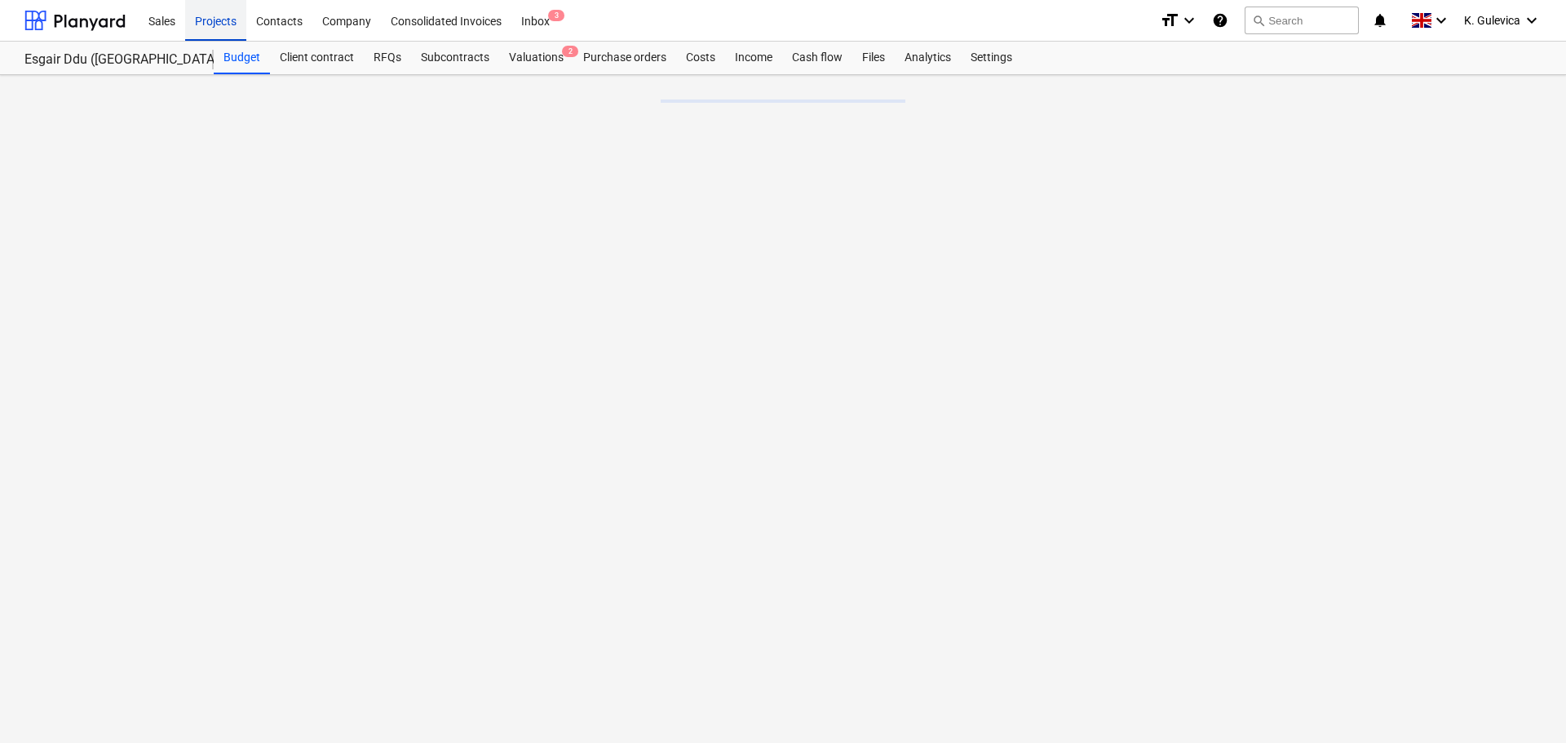
click at [223, 28] on div "Projects" at bounding box center [215, 20] width 61 height 42
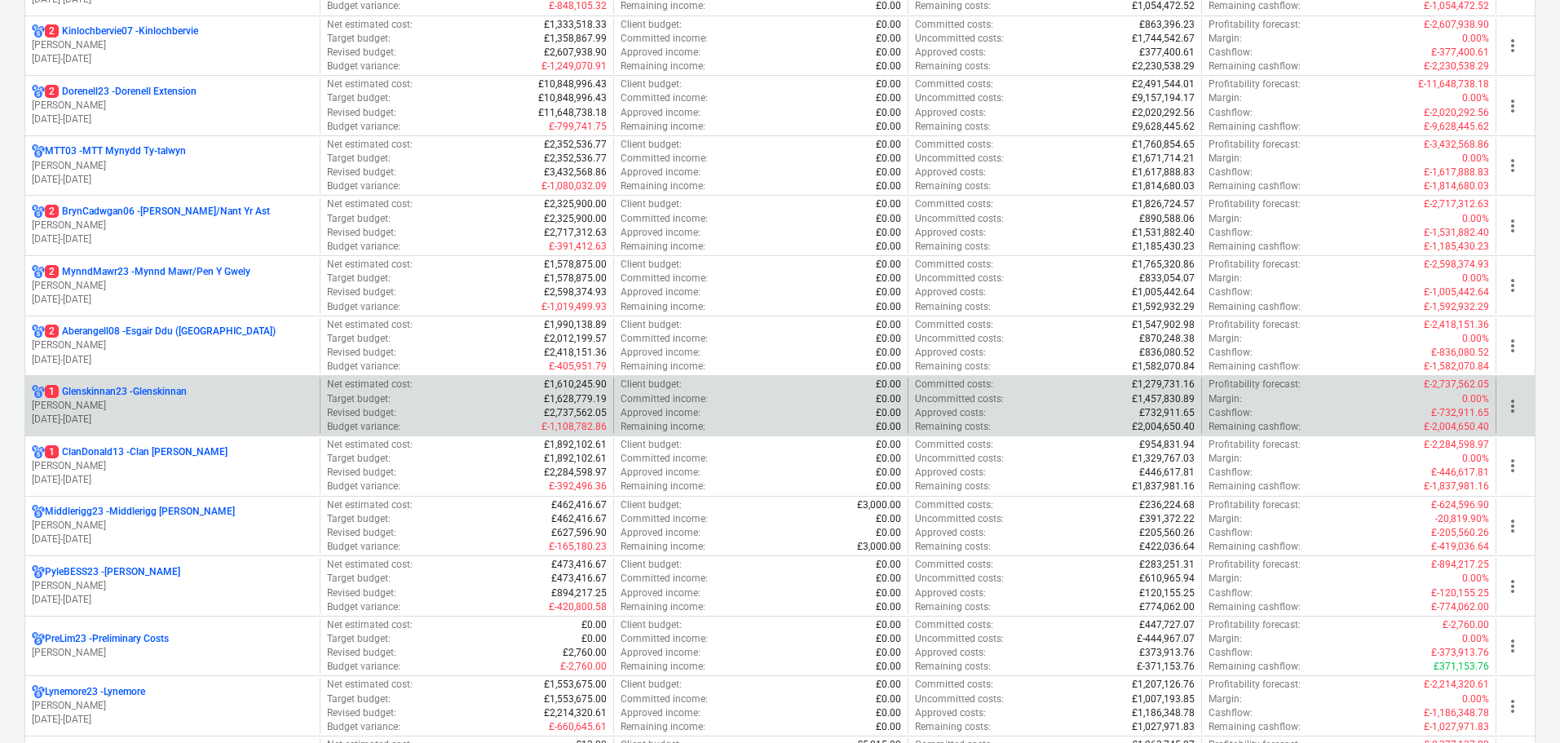
click at [104, 401] on p "[PERSON_NAME]" at bounding box center [172, 406] width 281 height 14
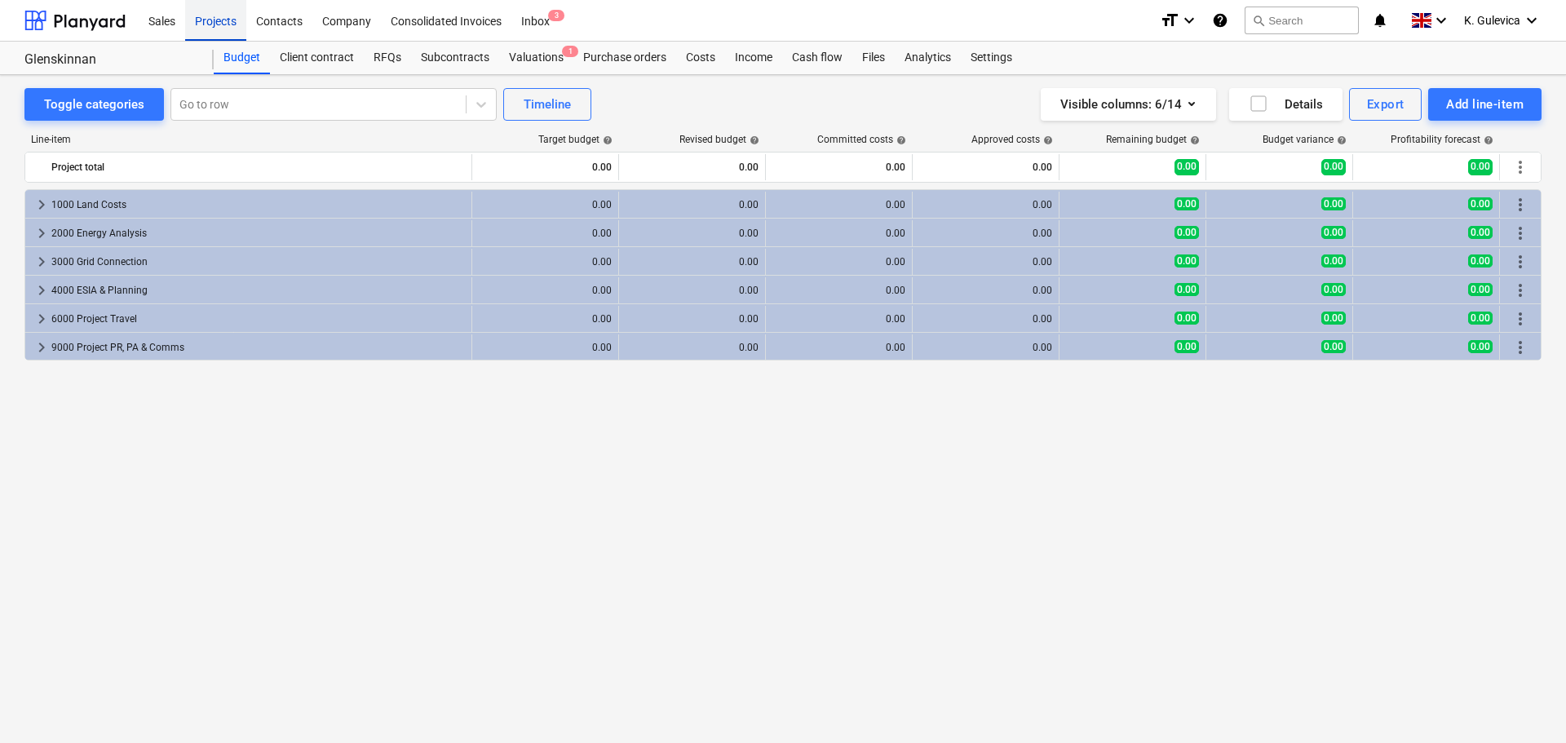
click at [209, 24] on div "Projects" at bounding box center [215, 20] width 61 height 42
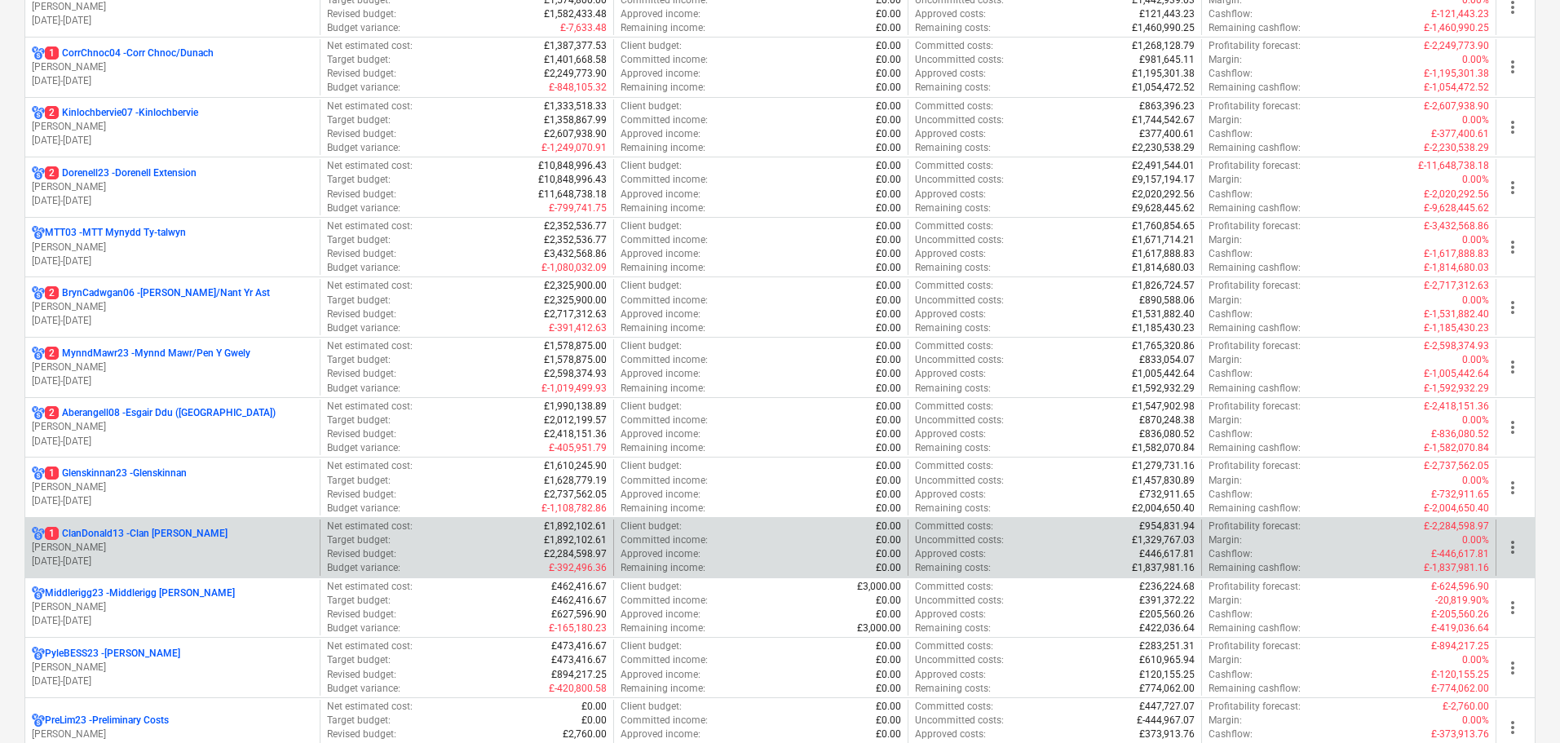
click at [147, 561] on p "[DATE] - [DATE]" at bounding box center [172, 562] width 281 height 14
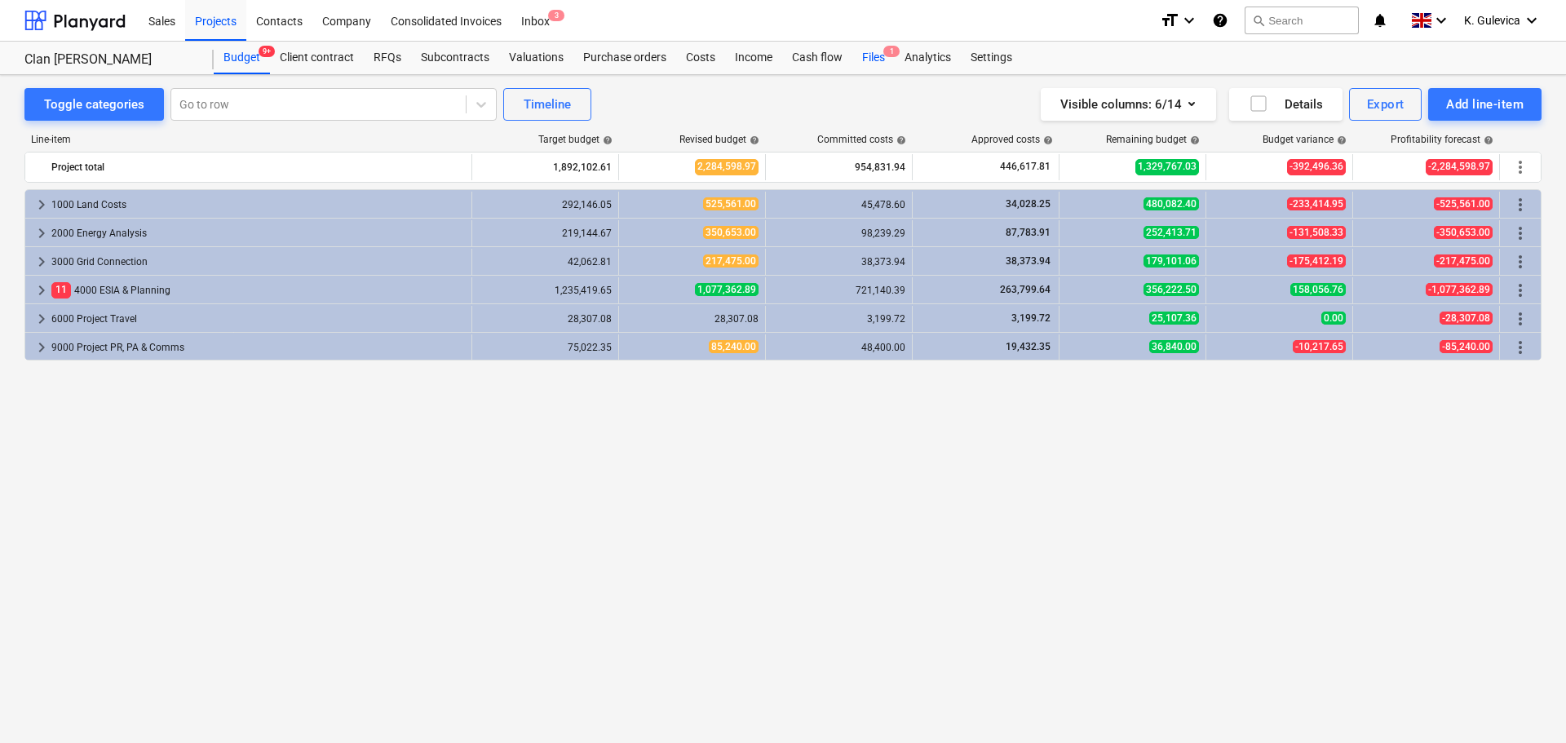
click at [873, 59] on div "Files 1" at bounding box center [873, 58] width 42 height 33
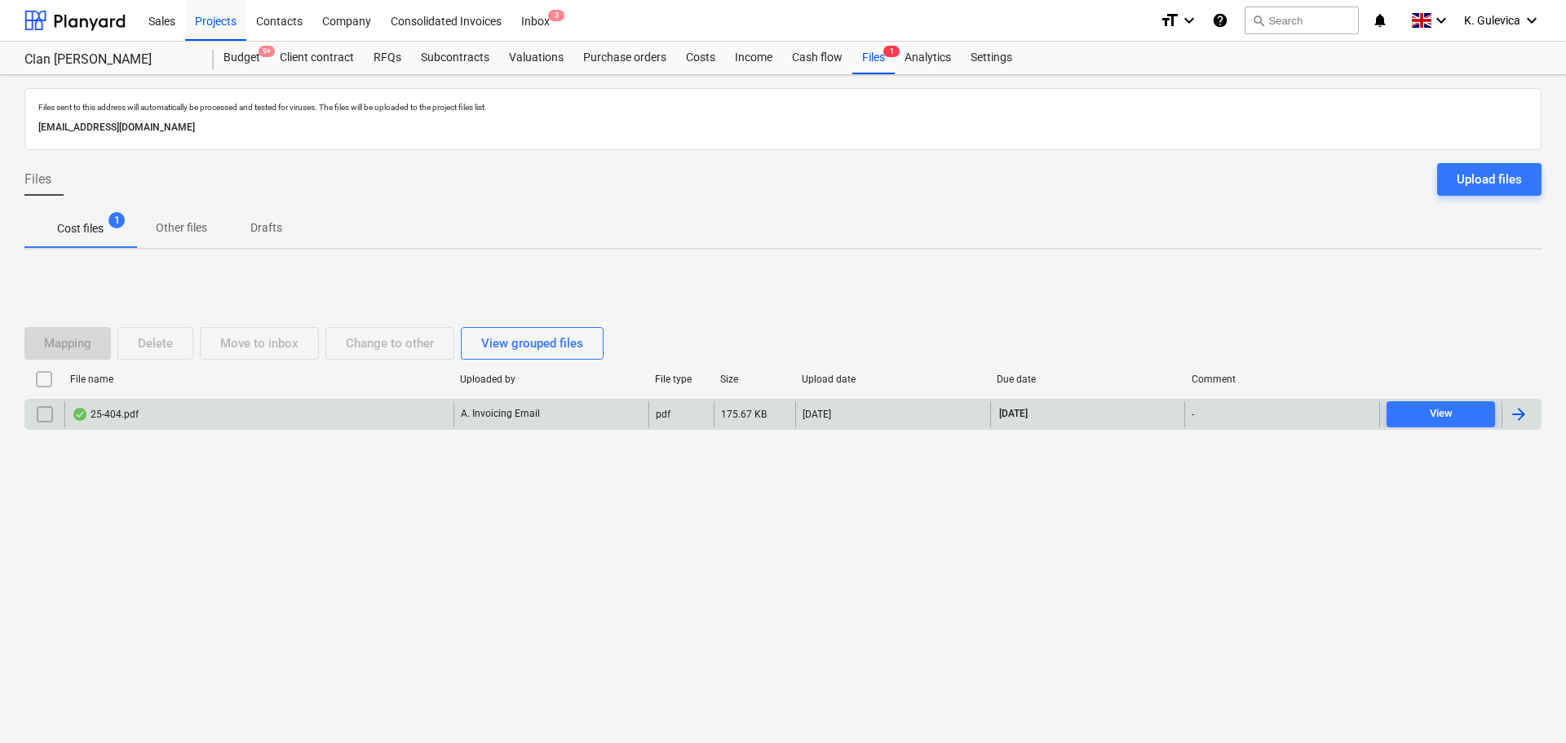
click at [454, 415] on div "A. Invoicing Email" at bounding box center [550, 414] width 195 height 26
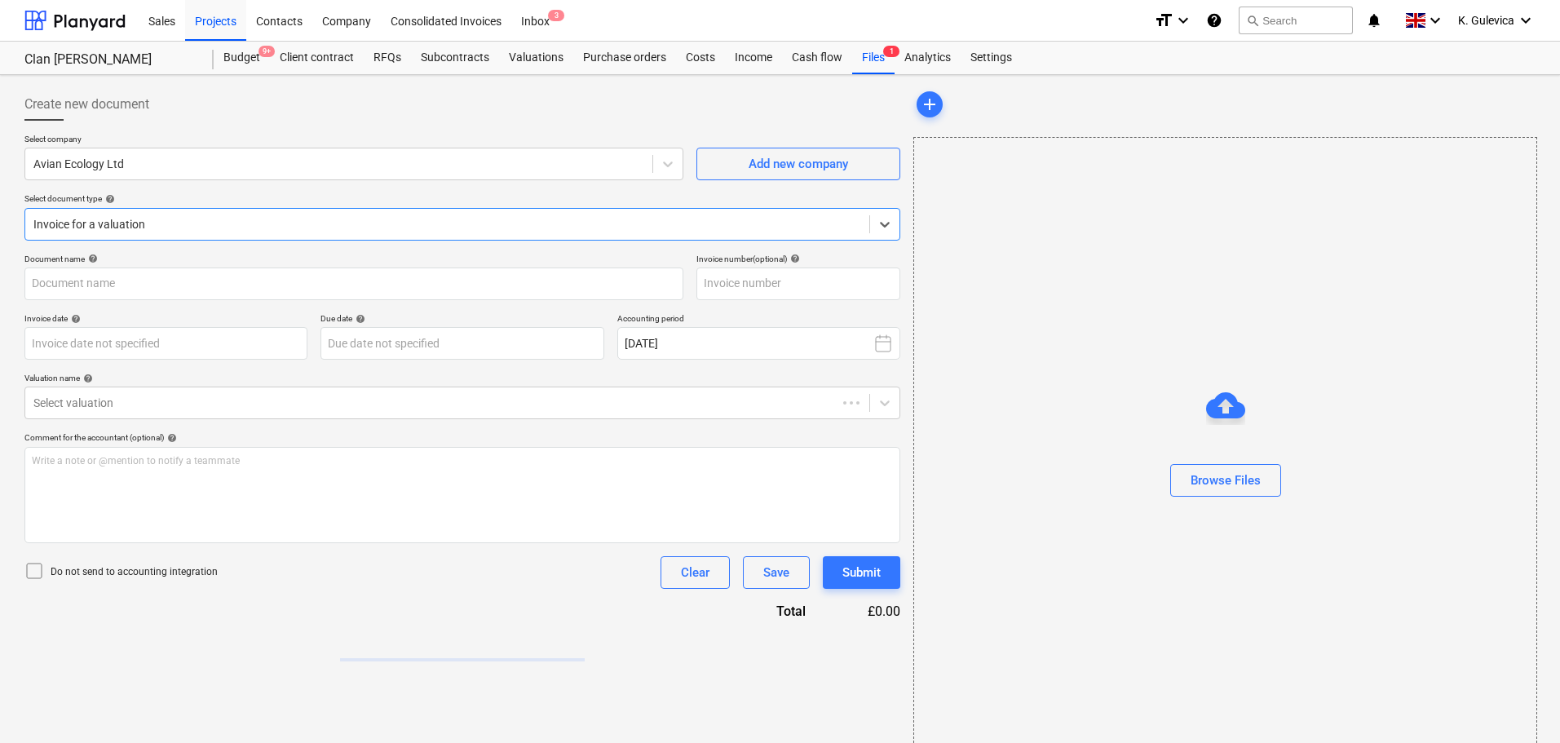
type input "25-404"
type input "[DATE]"
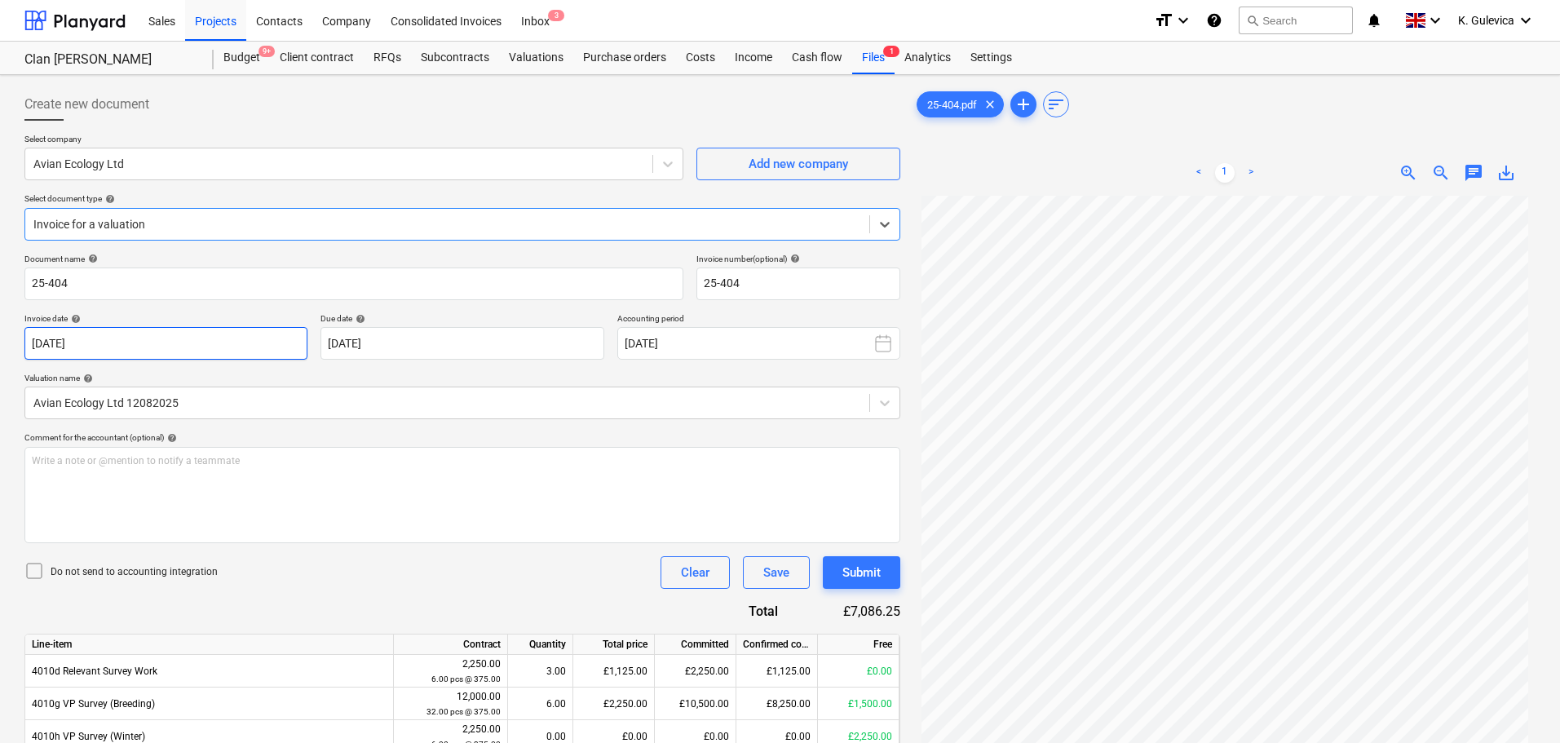
click at [176, 348] on body "Sales Projects Contacts Company Consolidated Invoices Inbox 3 format_size keybo…" at bounding box center [780, 371] width 1560 height 743
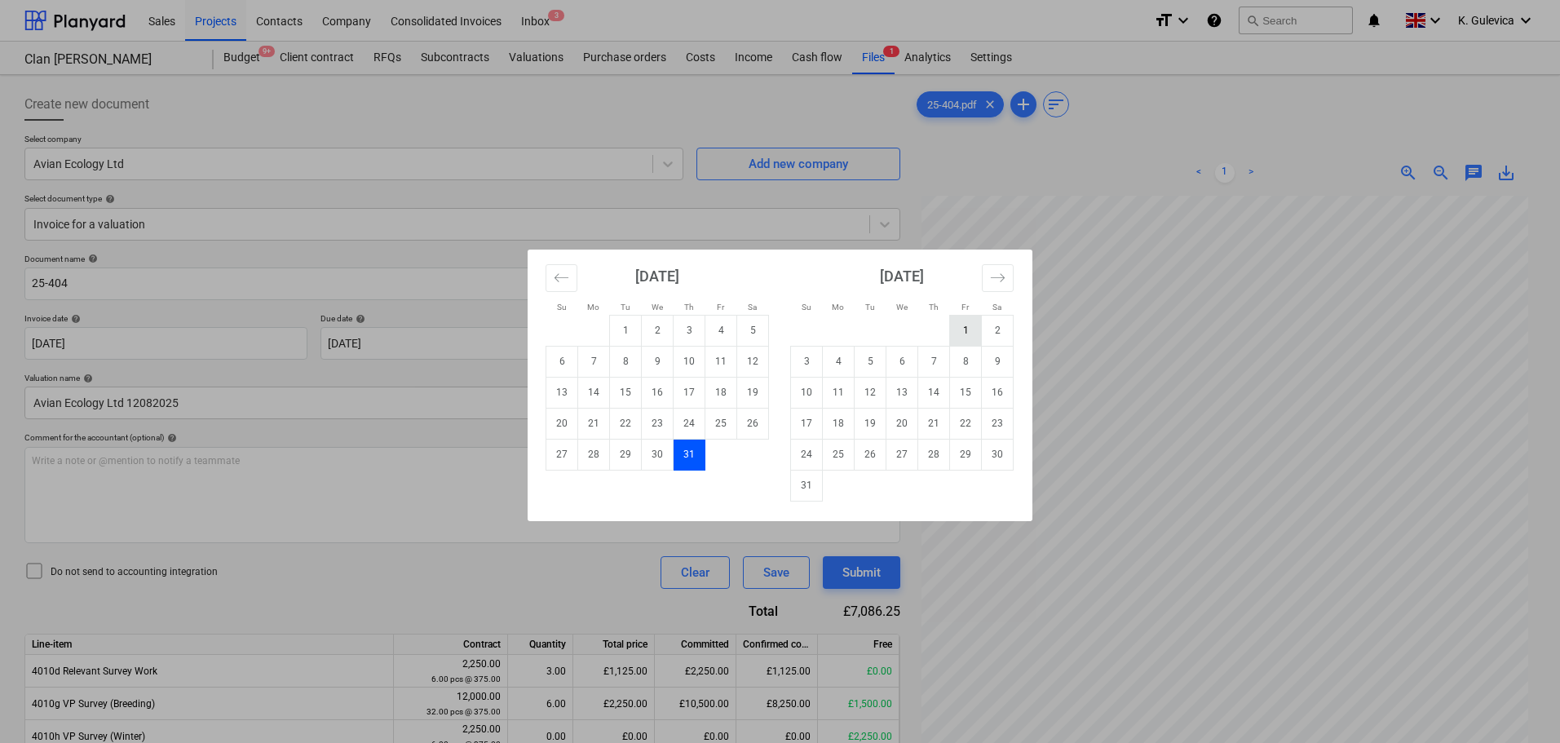
click at [959, 326] on td "1" at bounding box center [966, 330] width 32 height 31
type input "[DATE]"
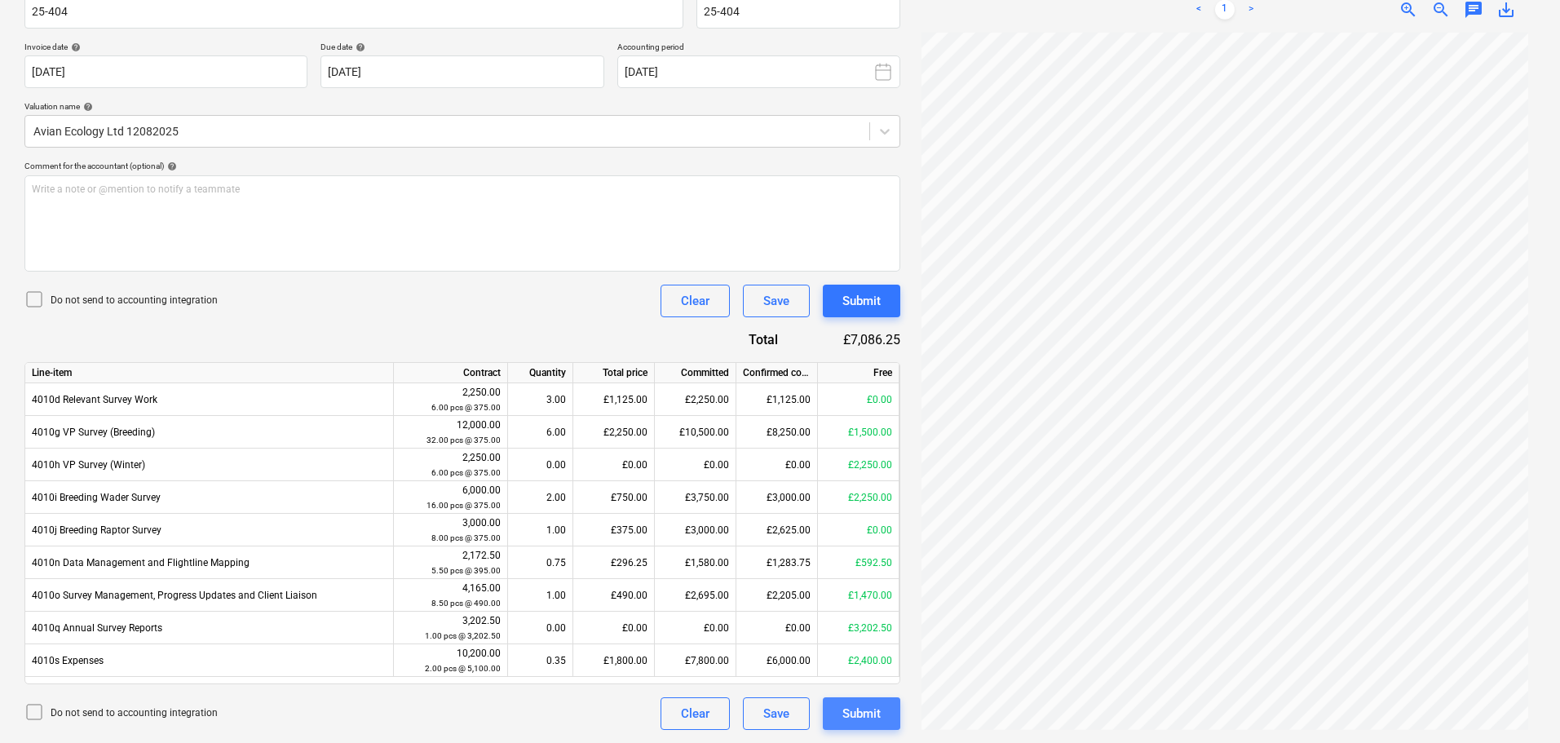
click at [868, 722] on div "Submit" at bounding box center [861, 713] width 38 height 21
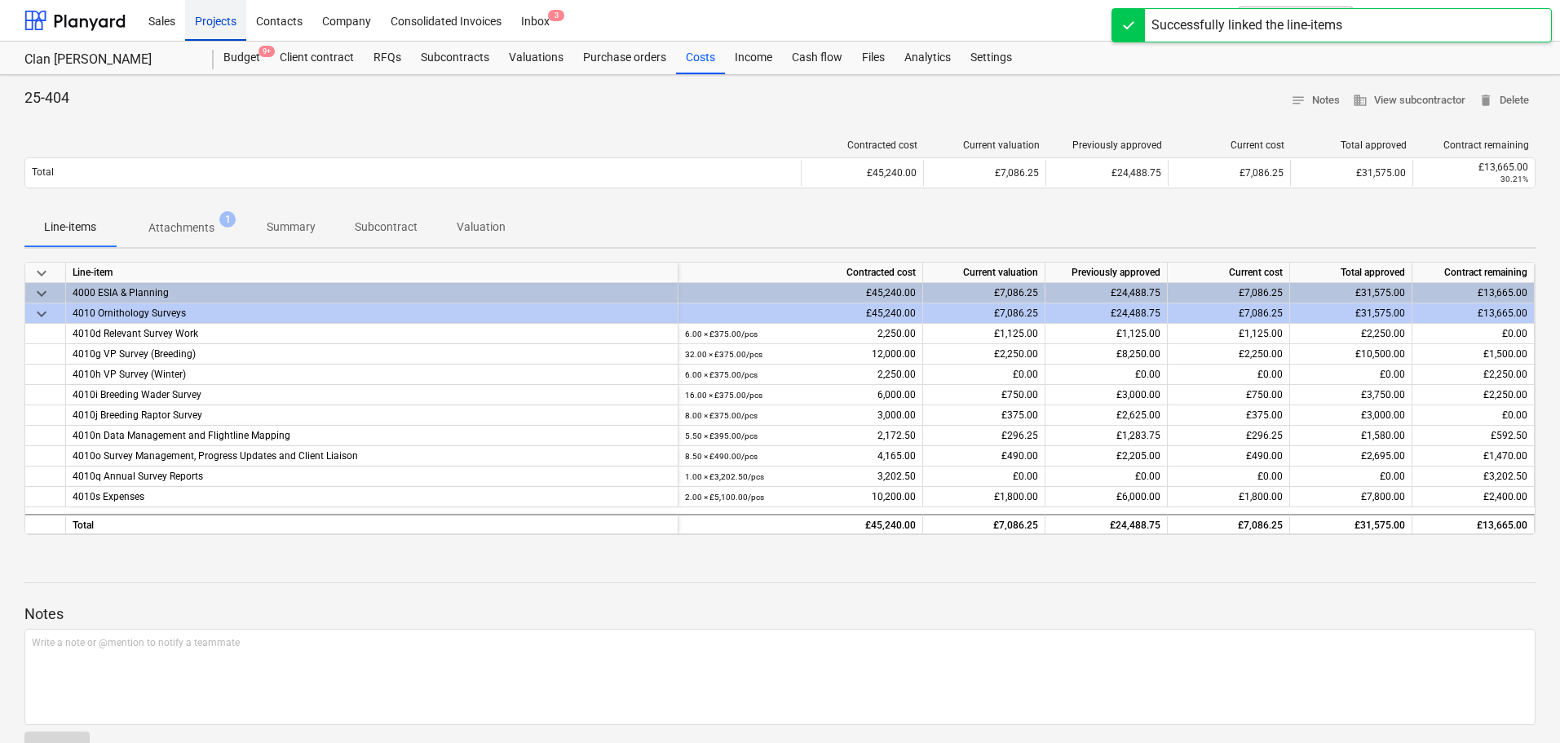
click at [205, 24] on div "Projects" at bounding box center [215, 20] width 61 height 42
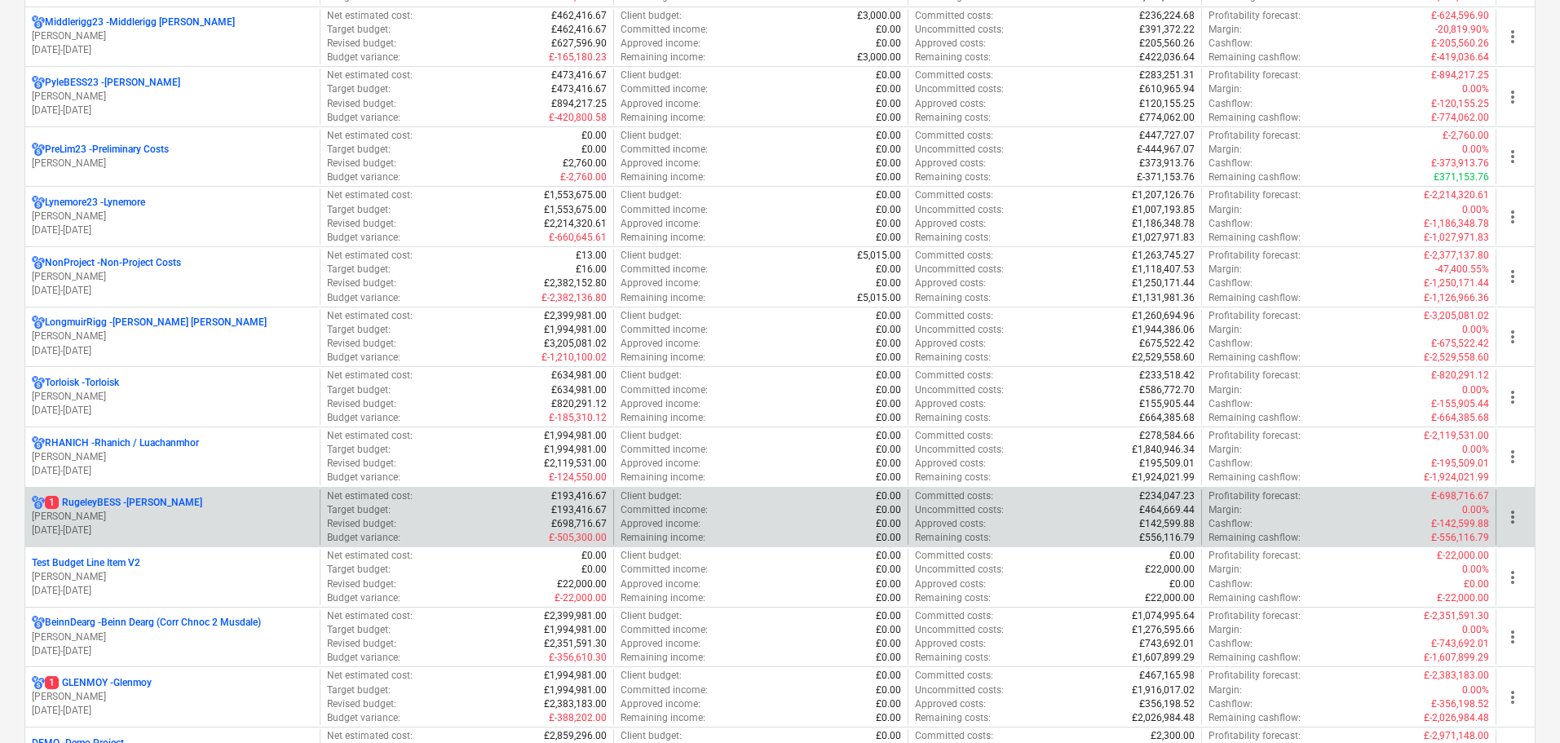
click at [138, 512] on p "[PERSON_NAME]" at bounding box center [172, 517] width 281 height 14
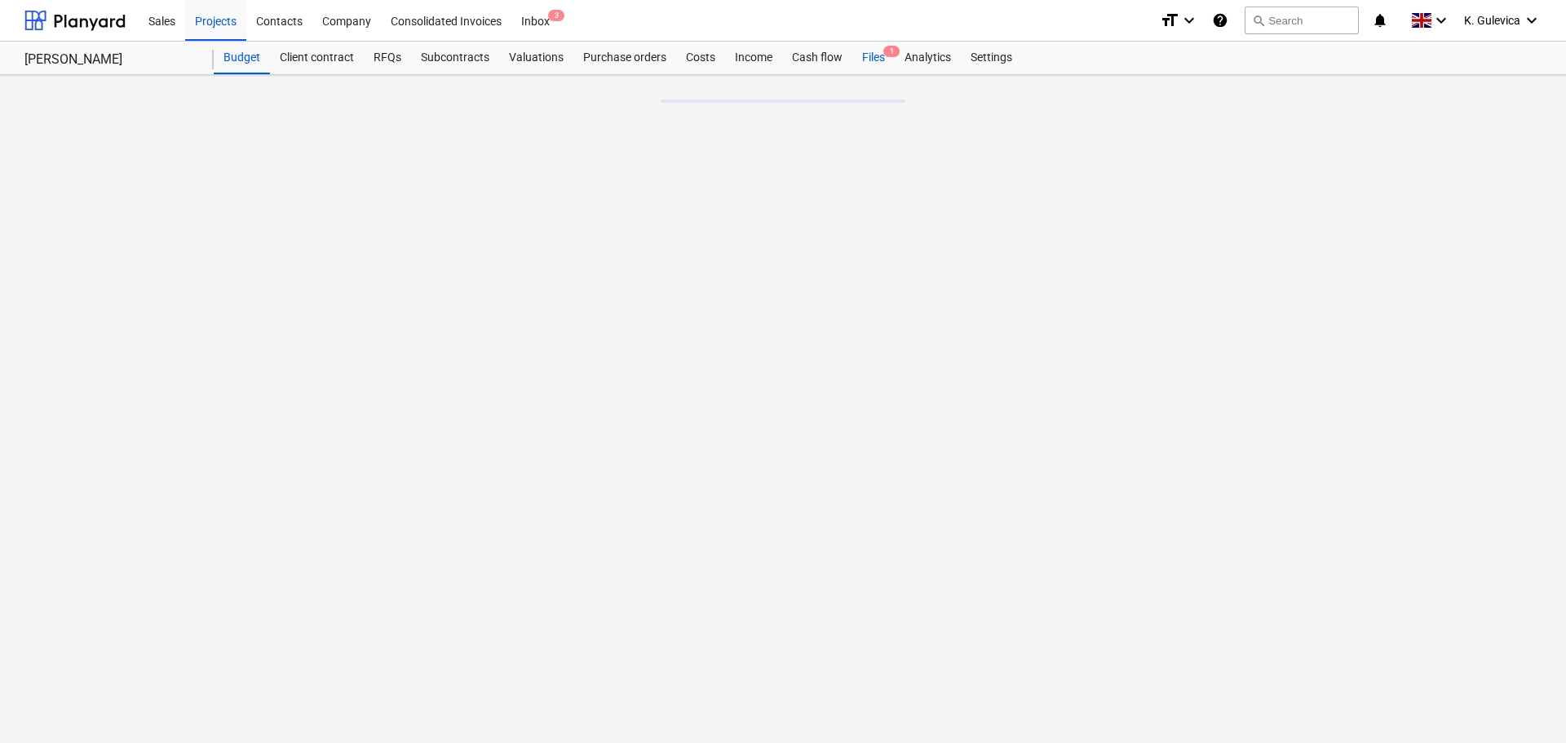
click at [869, 56] on div "Files 1" at bounding box center [873, 58] width 42 height 33
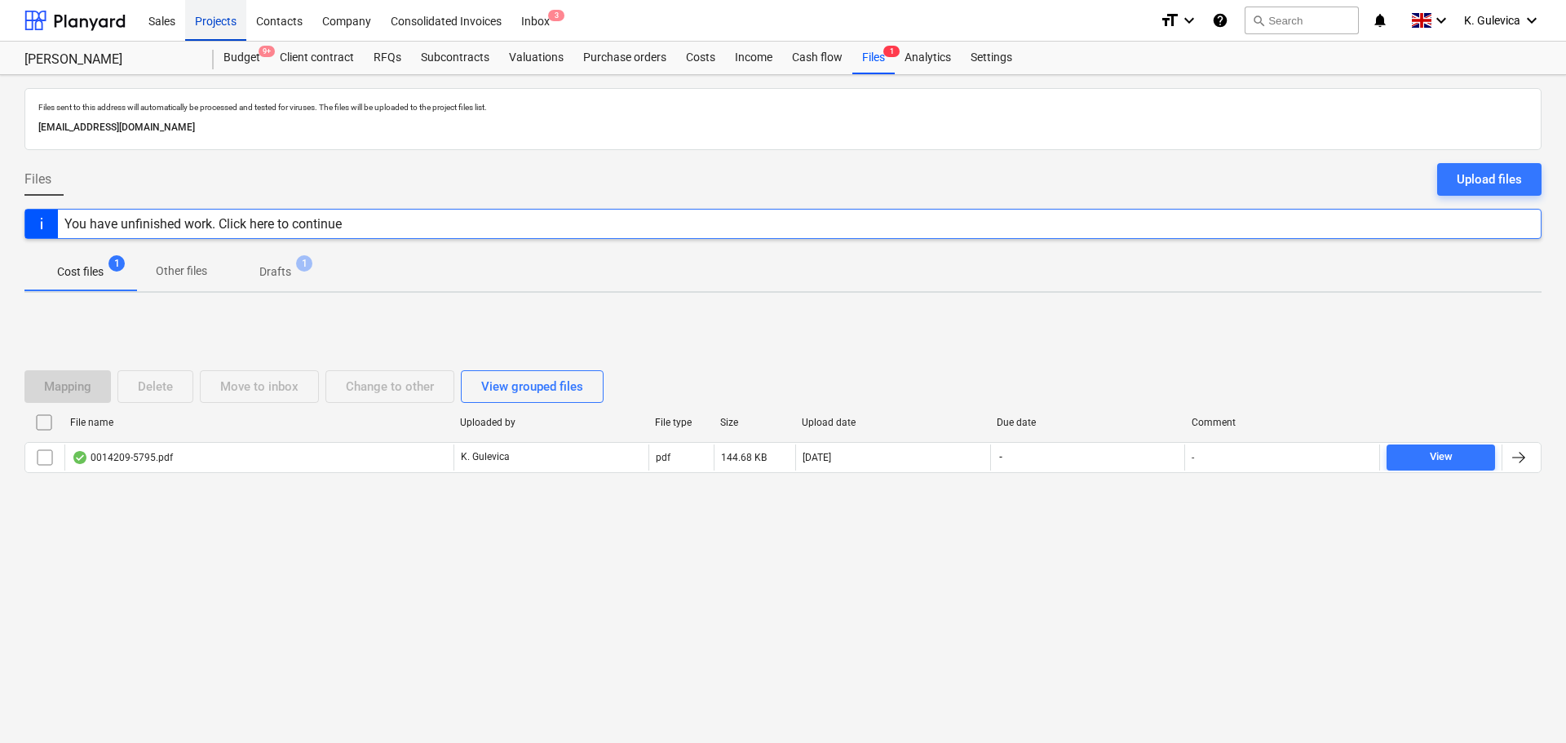
click at [195, 16] on div "Projects" at bounding box center [215, 20] width 61 height 42
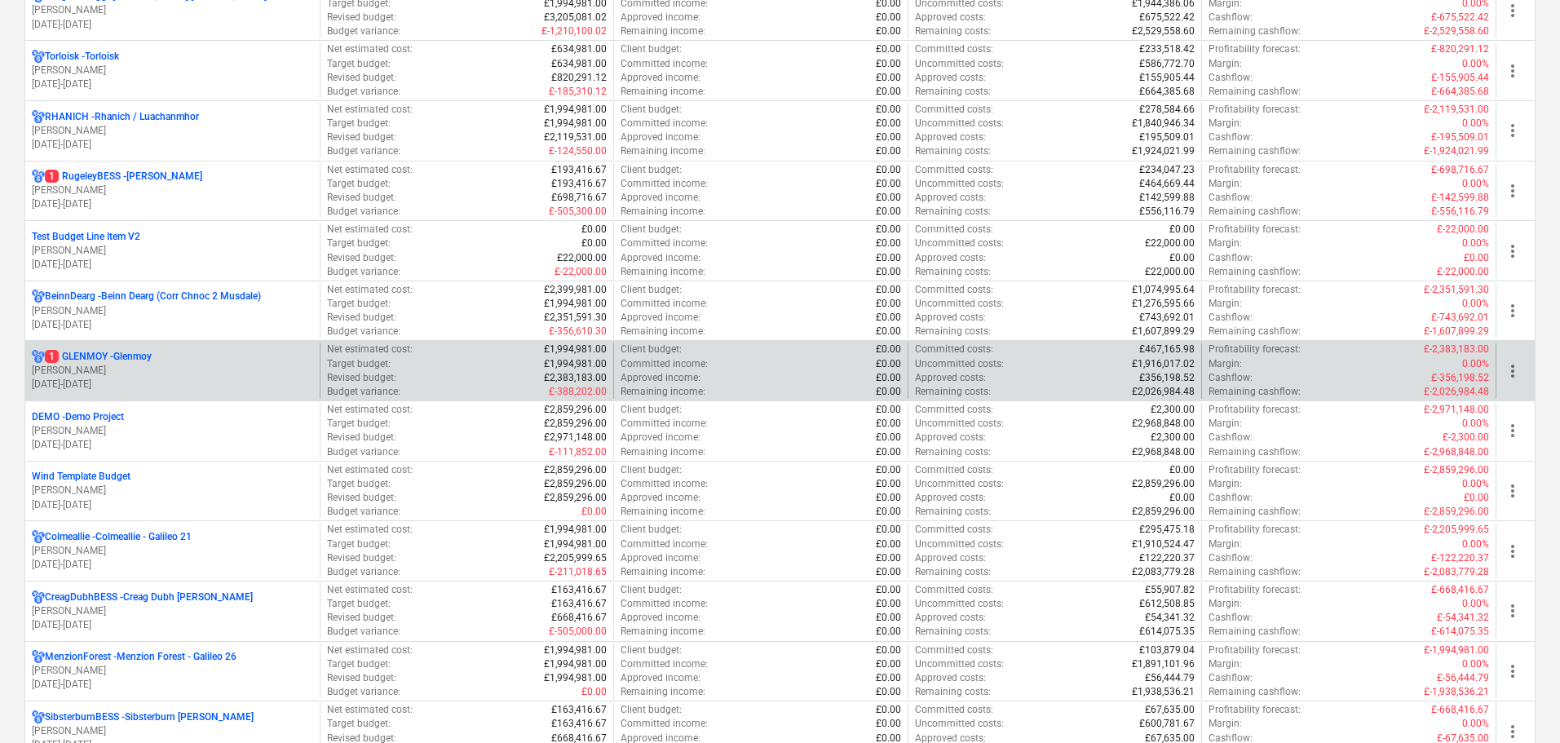
click at [192, 361] on div "1 GLENMOY - [GEOGRAPHIC_DATA]" at bounding box center [172, 357] width 281 height 14
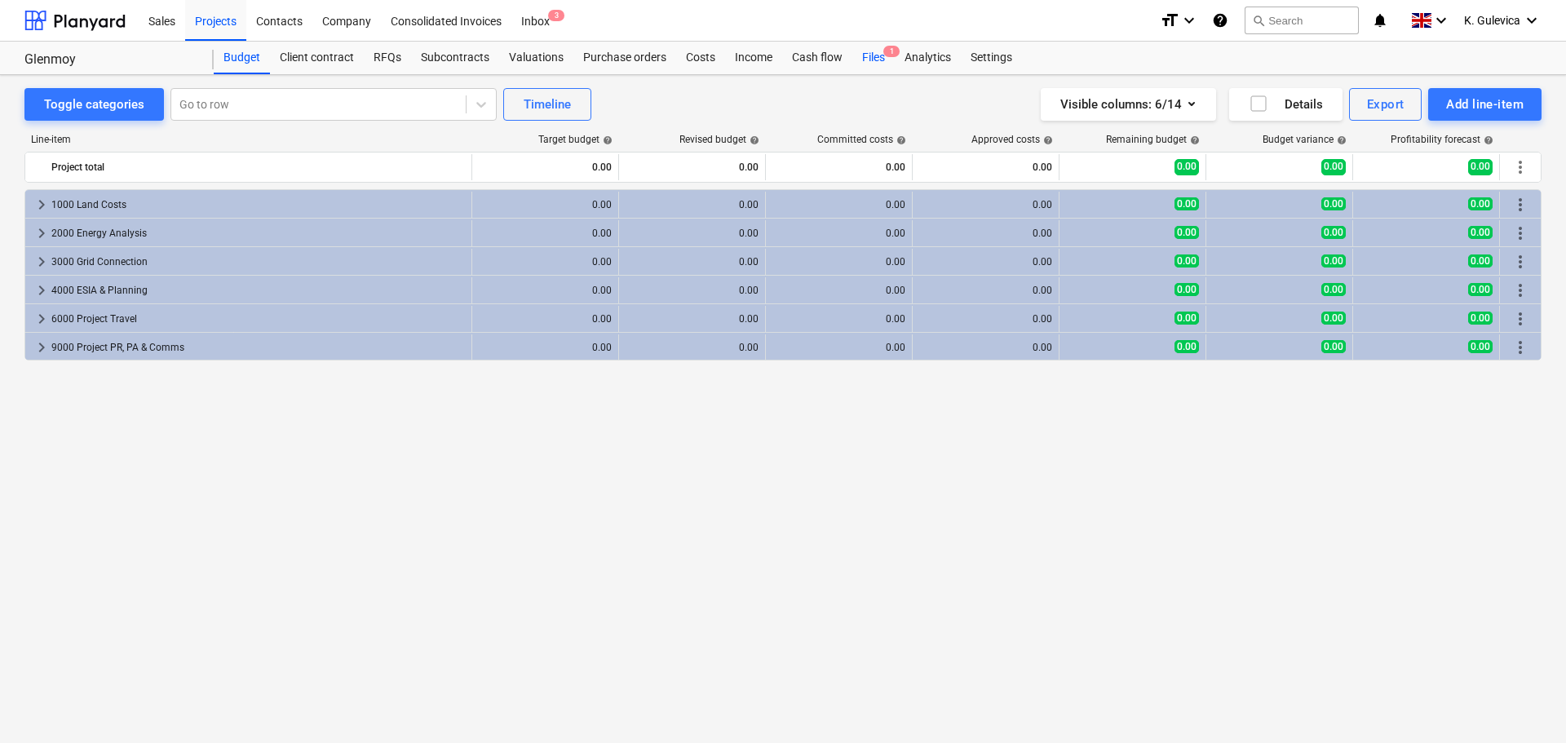
click at [858, 57] on div "Files 1" at bounding box center [873, 58] width 42 height 33
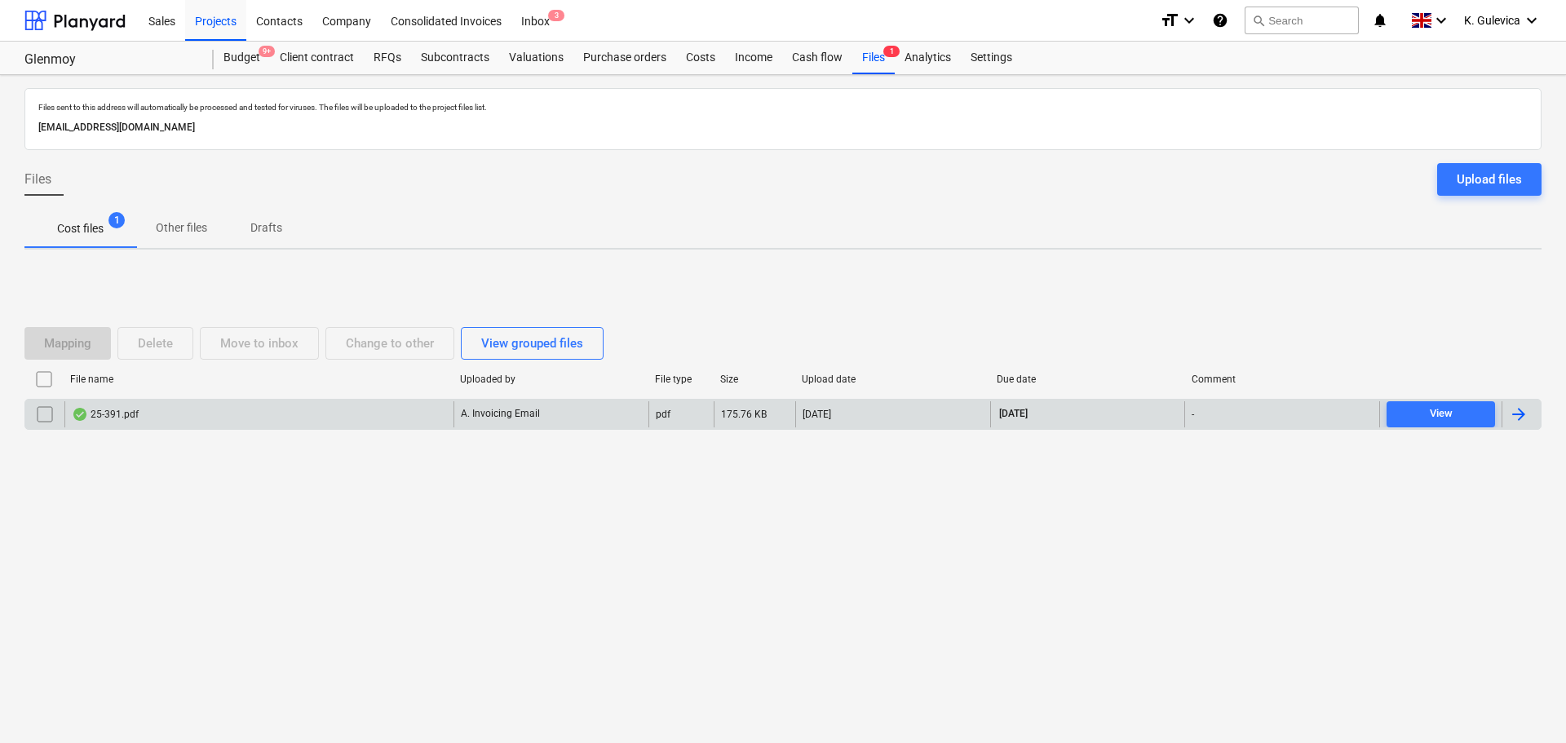
click at [397, 408] on div "25-391.pdf" at bounding box center [258, 414] width 389 height 26
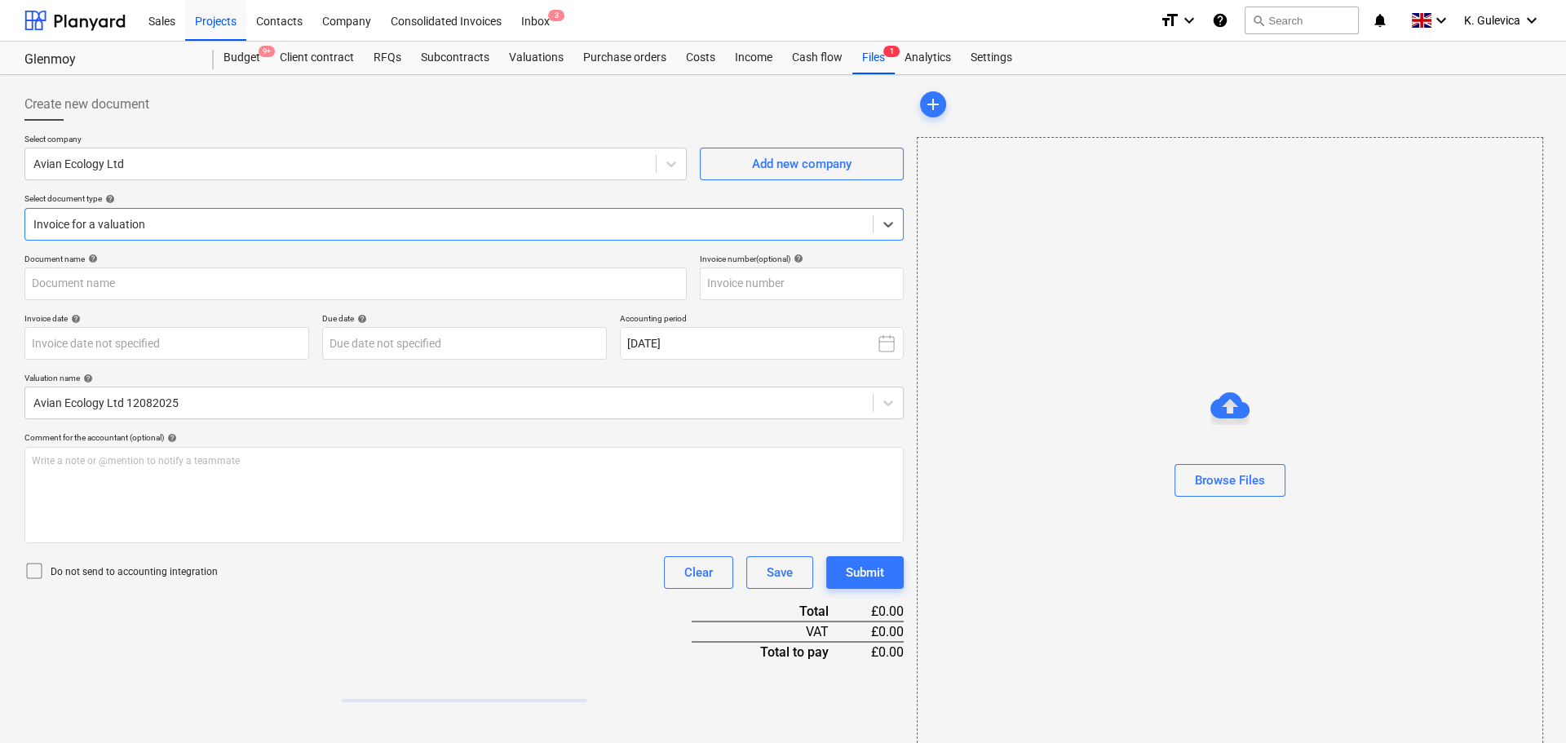
type input "25-391"
type input "[DATE]"
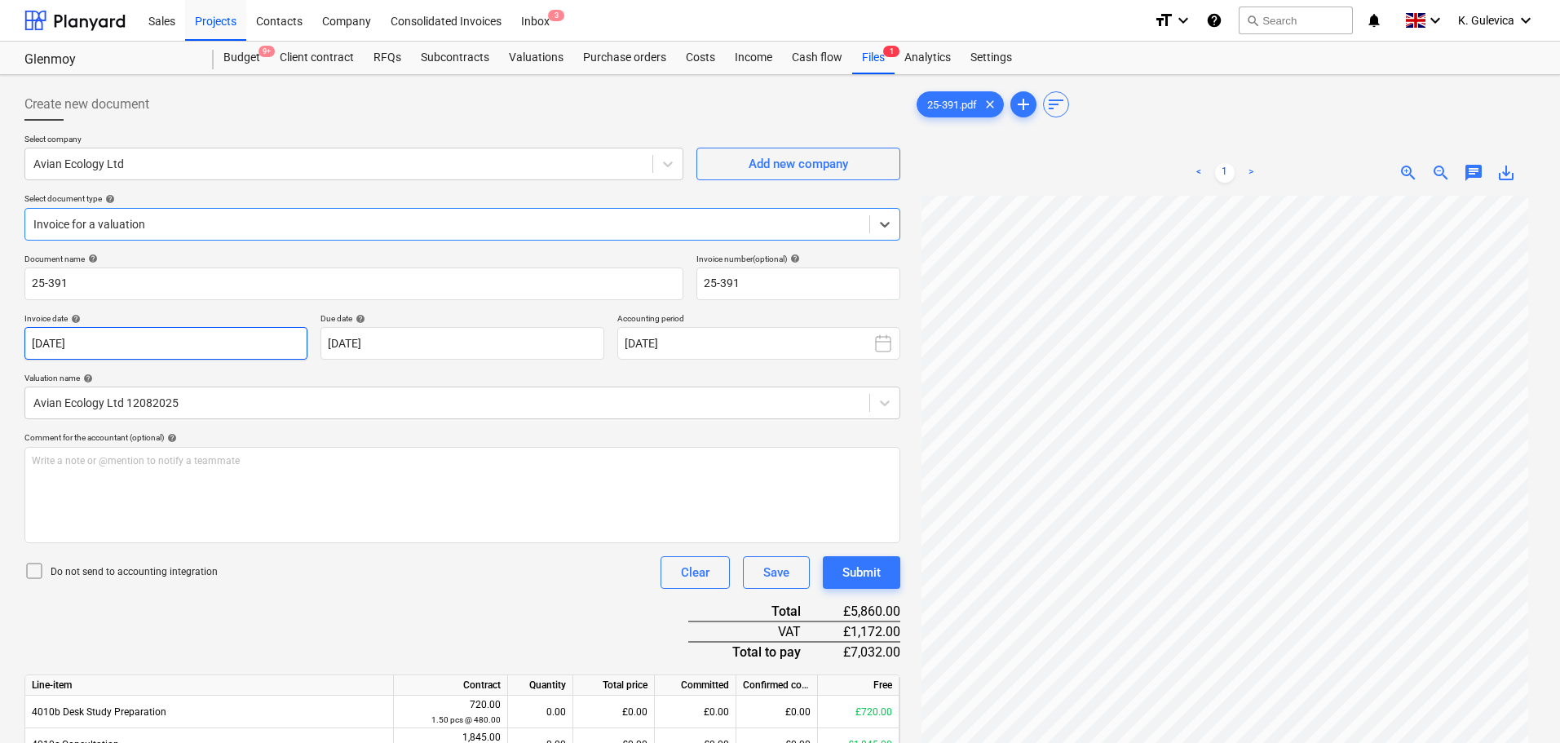
click at [219, 343] on body "Sales Projects Contacts Company Consolidated Invoices Inbox 3 format_size keybo…" at bounding box center [780, 371] width 1560 height 743
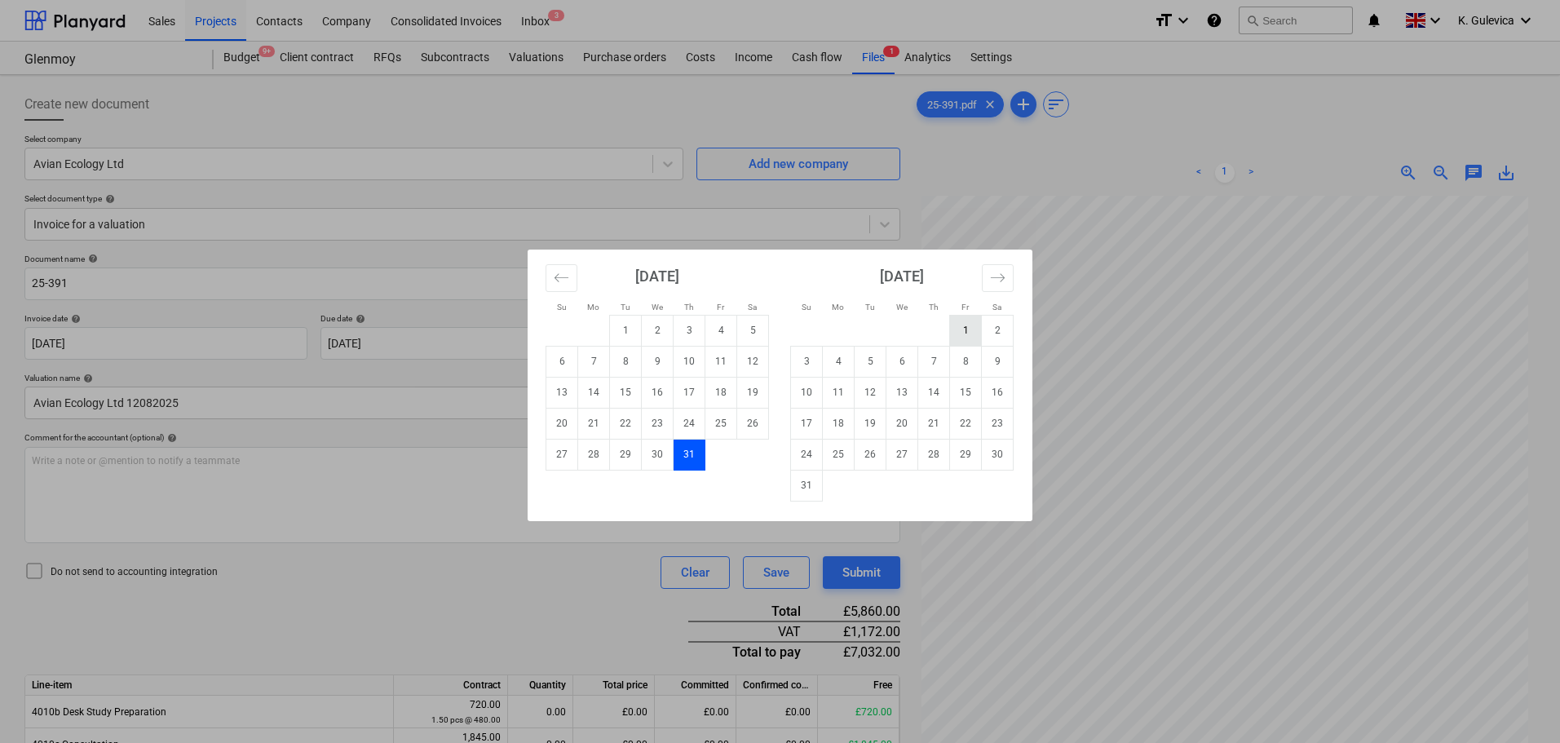
click at [970, 332] on td "1" at bounding box center [966, 330] width 32 height 31
type input "[DATE]"
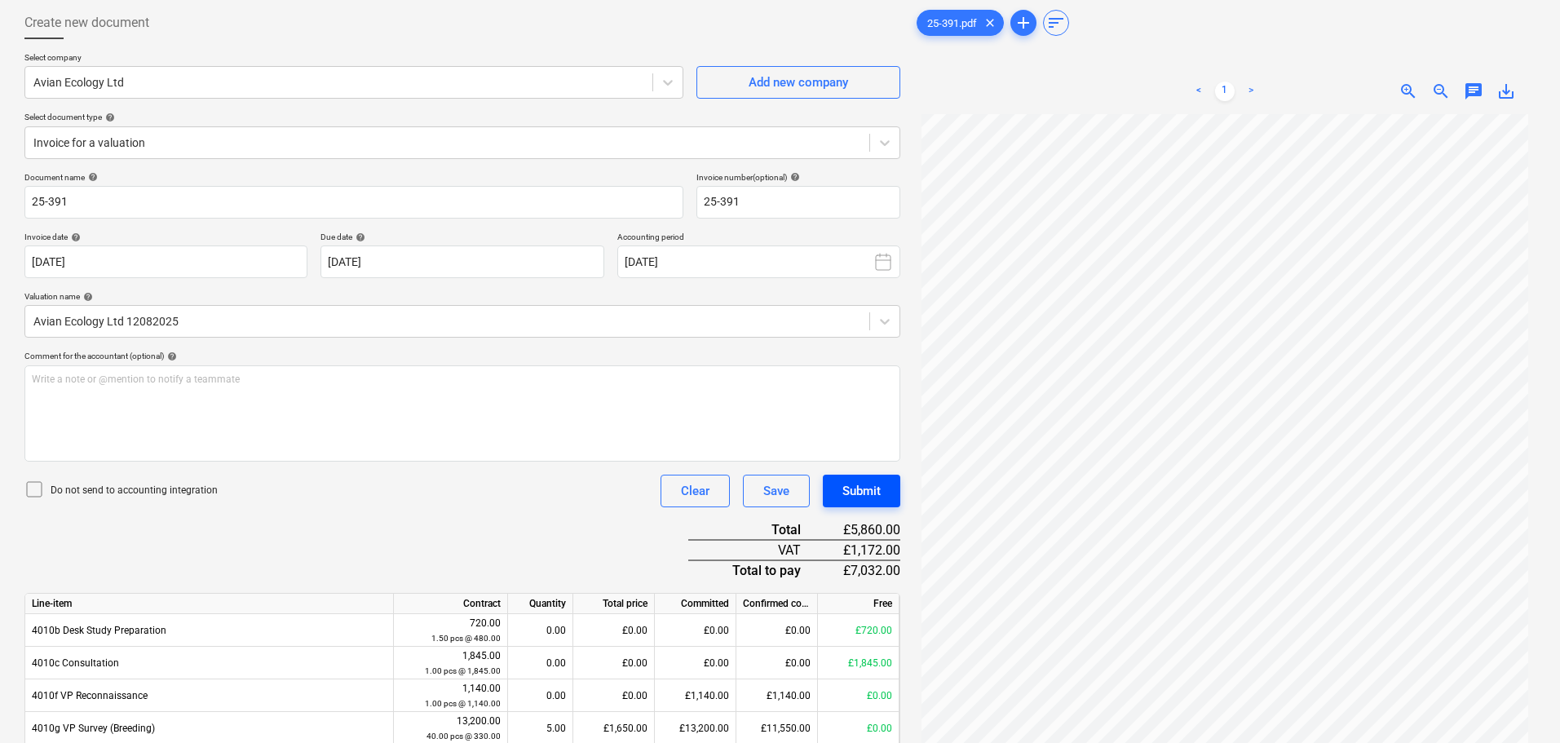
click at [864, 493] on div "Submit" at bounding box center [861, 490] width 38 height 21
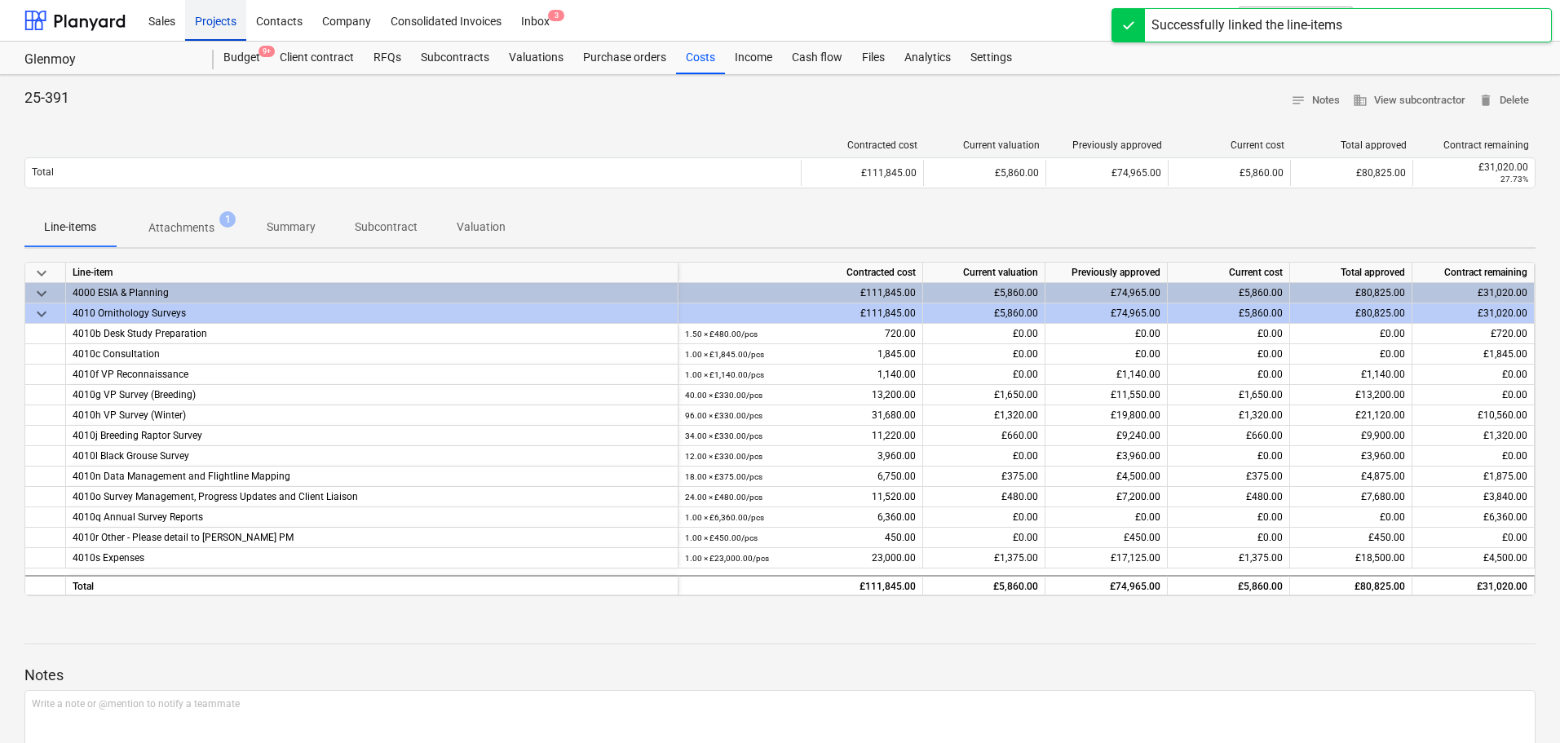
click at [210, 21] on div "Projects" at bounding box center [215, 20] width 61 height 42
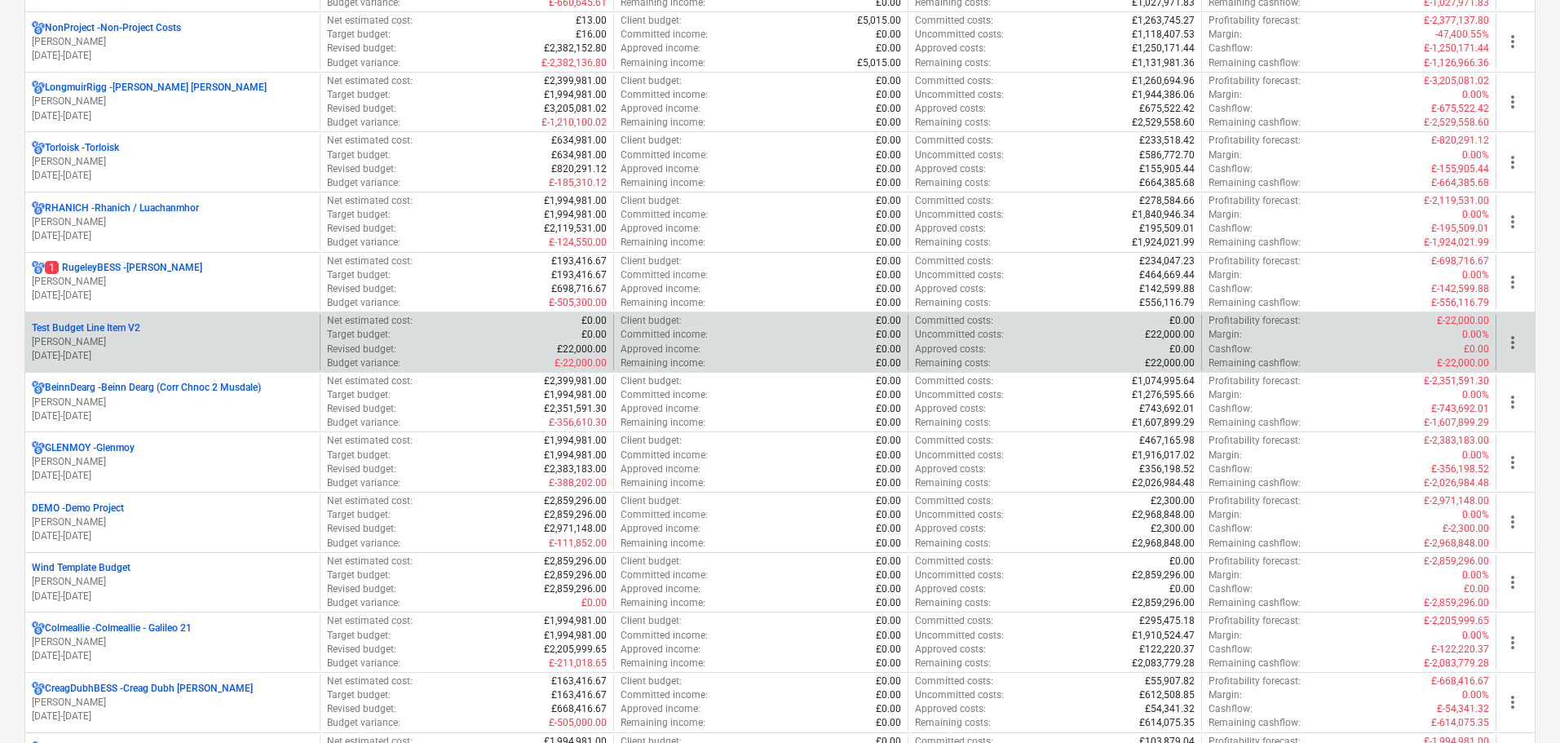
scroll to position [1060, 0]
